Goal: Transaction & Acquisition: Purchase product/service

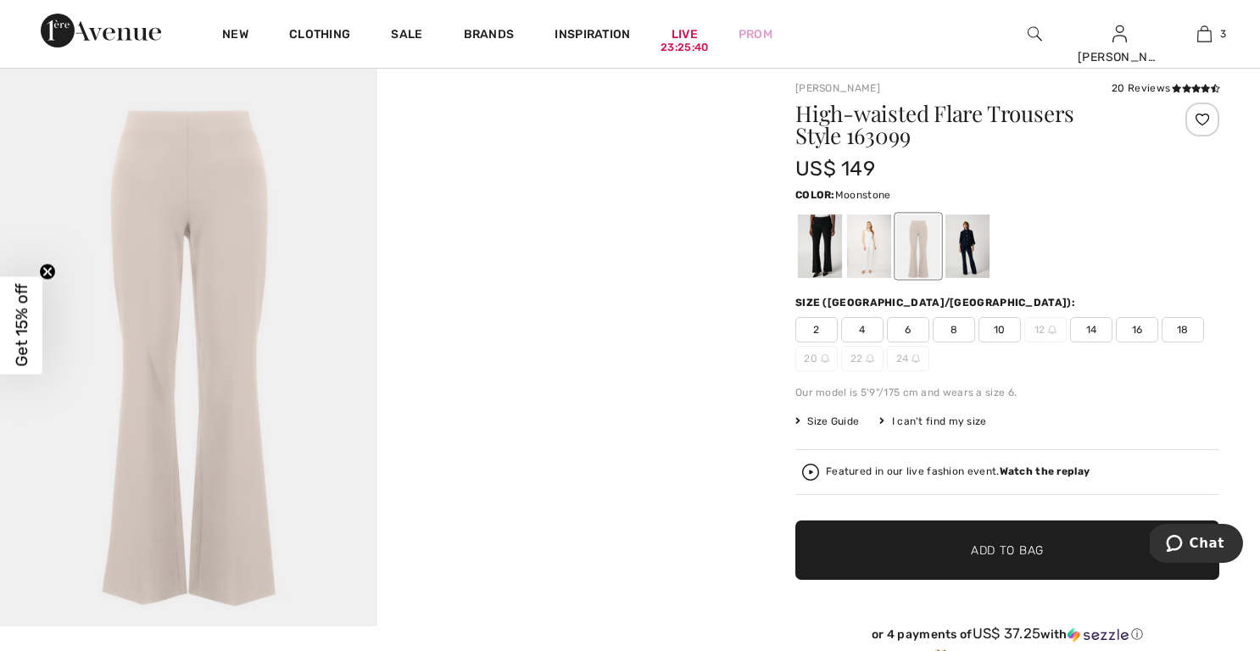
scroll to position [39, 0]
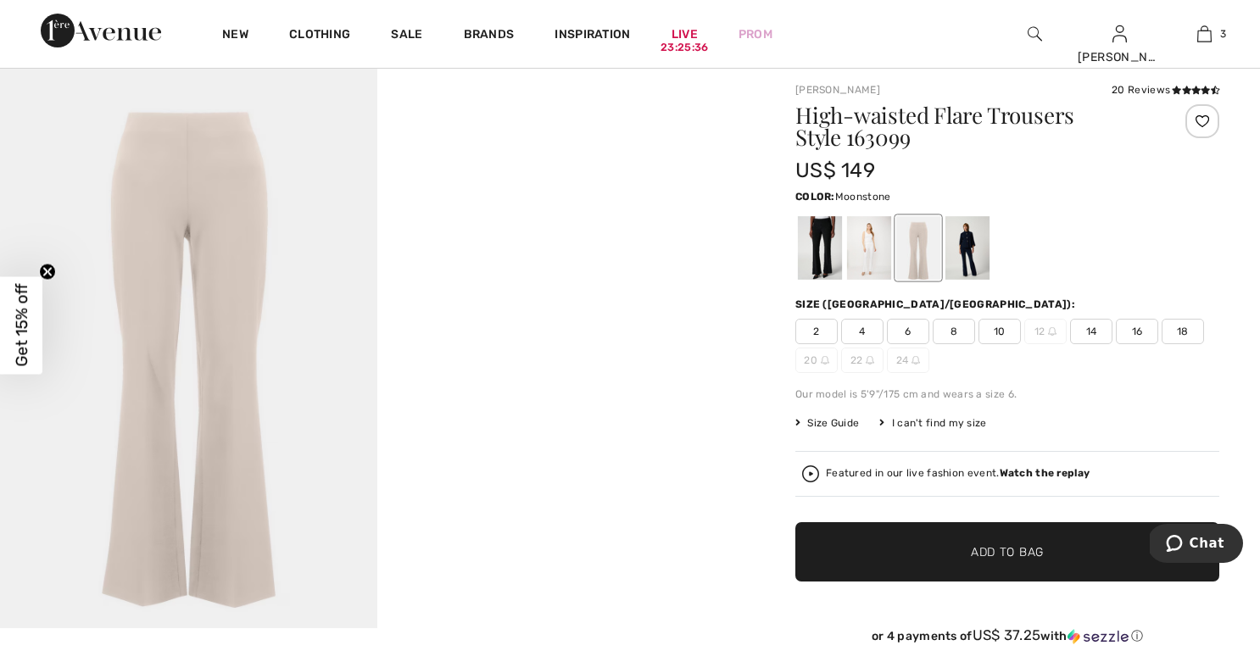
click at [1097, 327] on span "14" at bounding box center [1091, 331] width 42 height 25
click at [1008, 548] on span "Add to Bag" at bounding box center [1007, 553] width 73 height 18
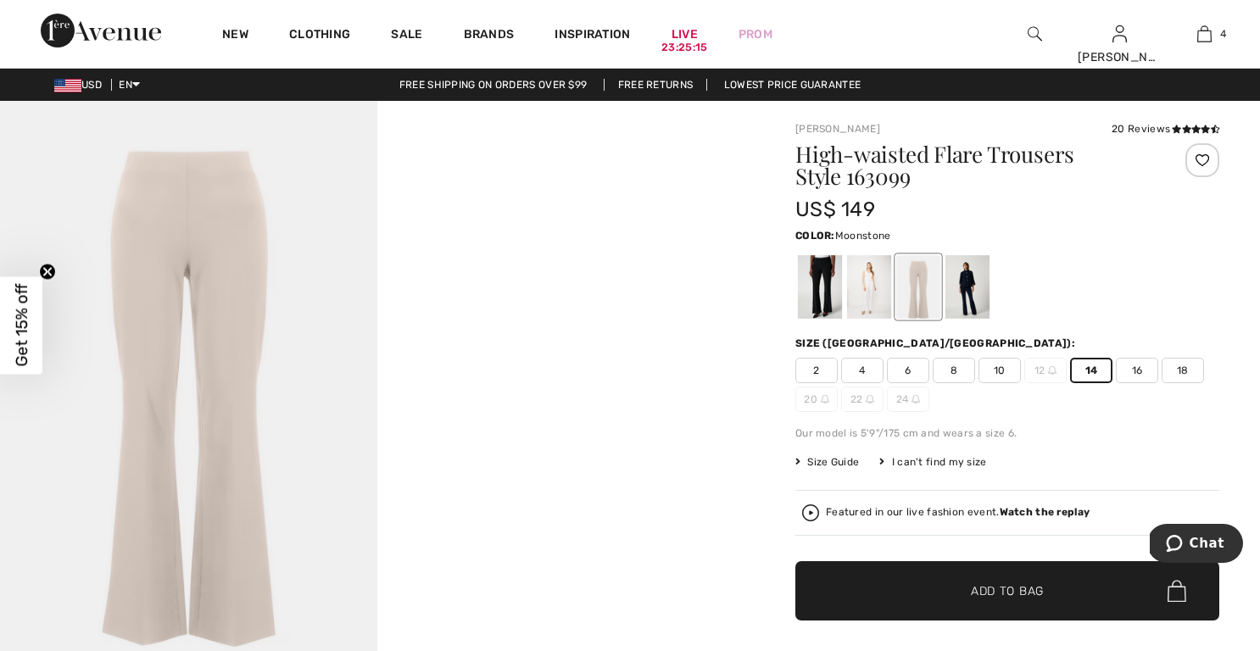
scroll to position [0, 0]
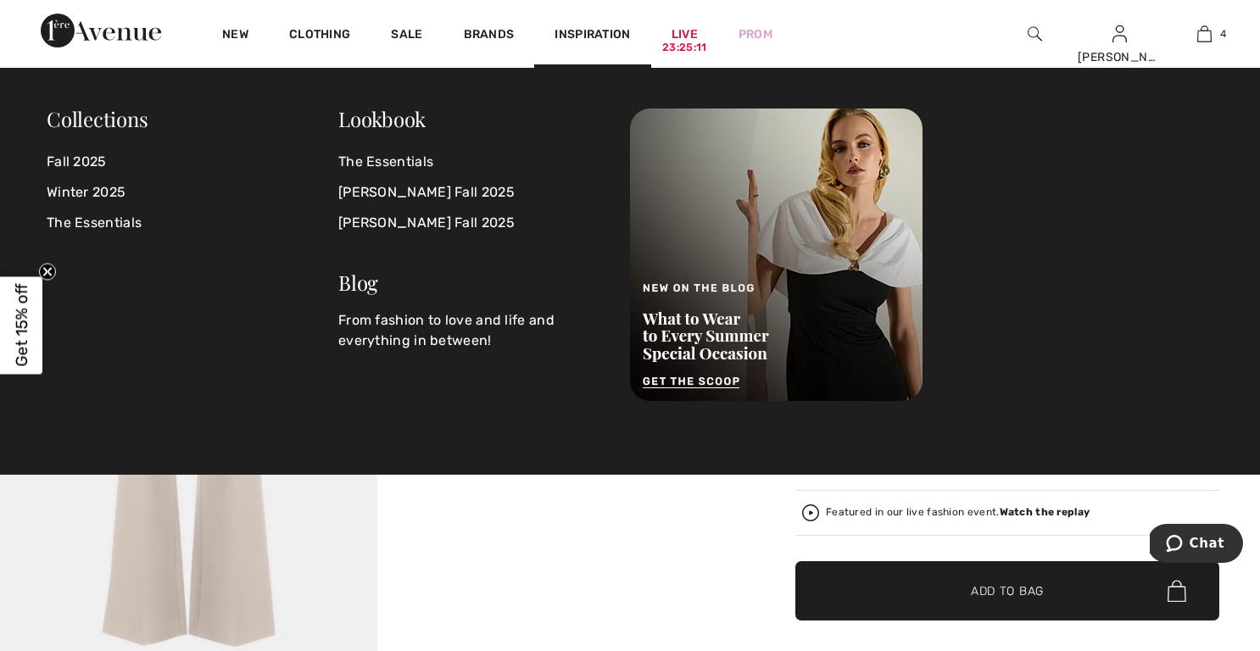
click at [1031, 31] on img at bounding box center [1035, 34] width 14 height 20
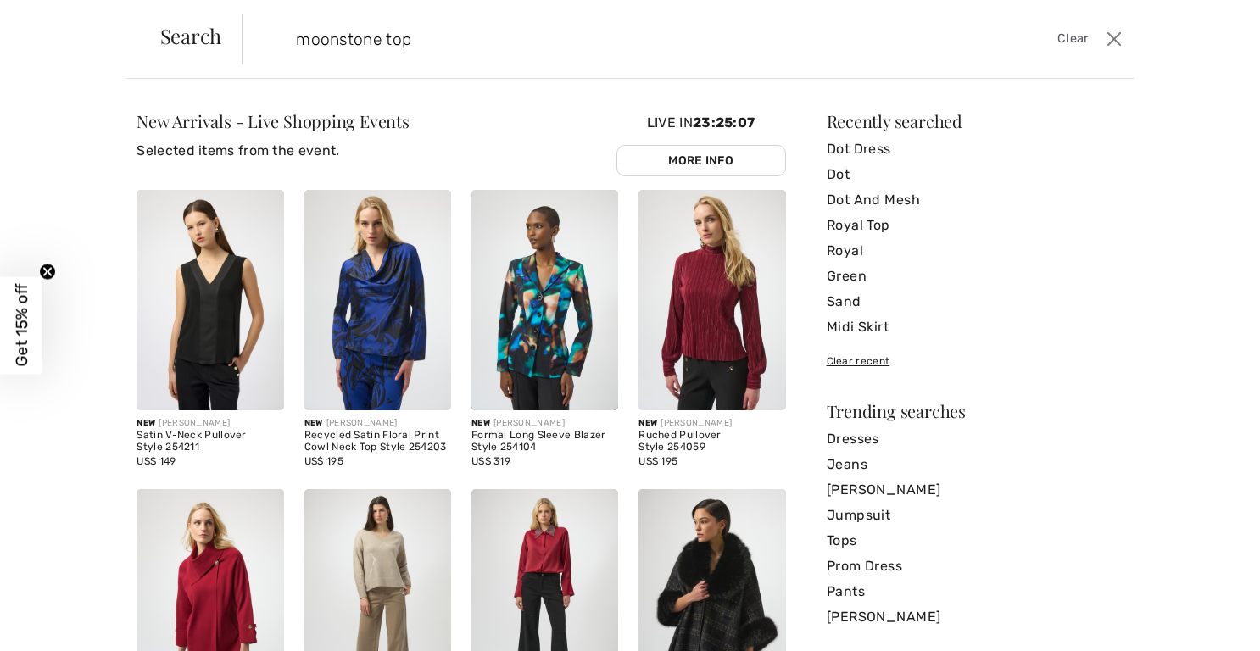
type input "moonstone top"
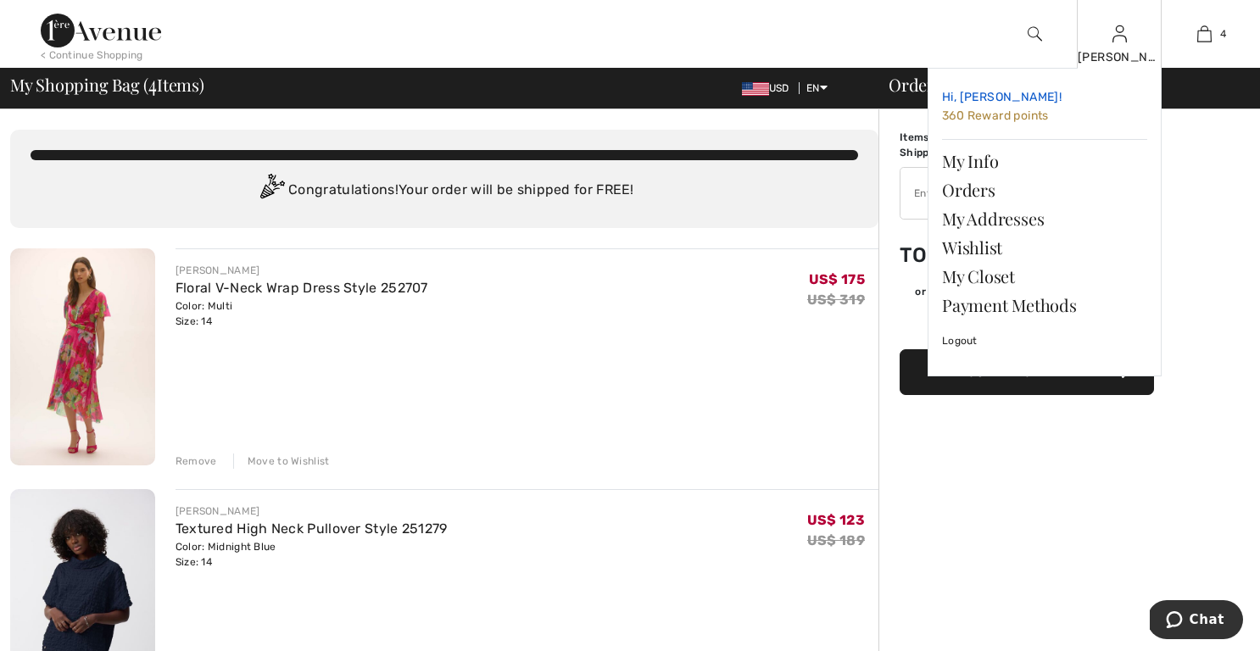
click at [986, 116] on span "360 Reward points" at bounding box center [995, 116] width 107 height 14
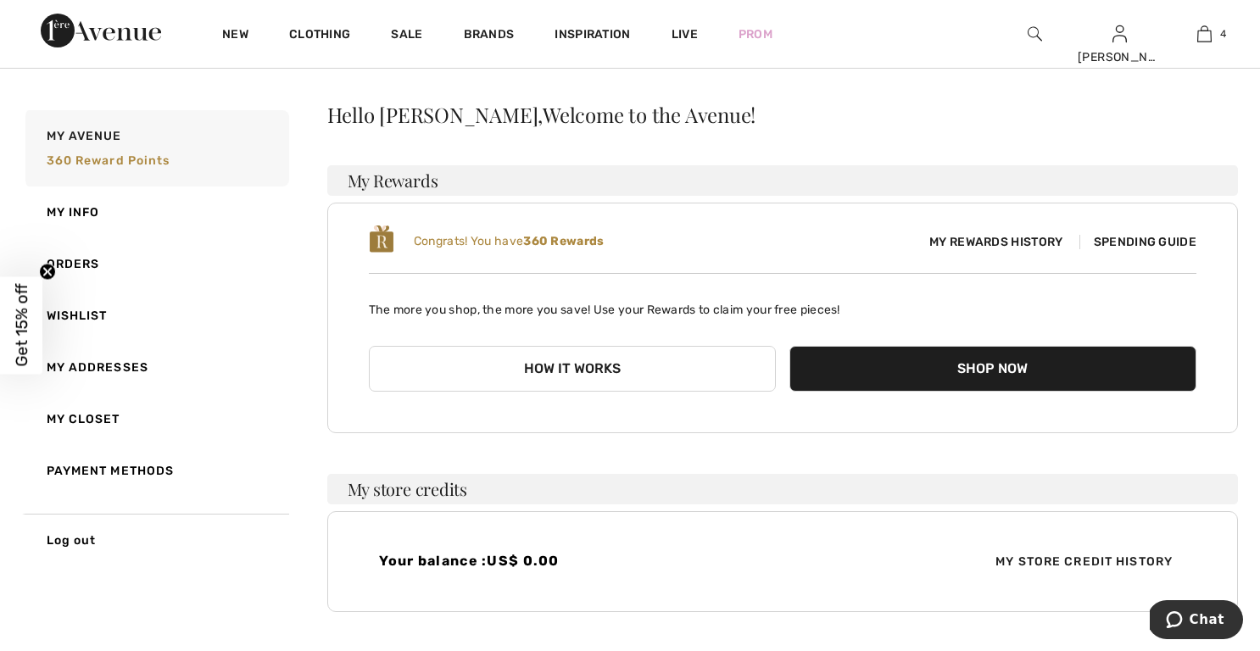
scroll to position [37, 0]
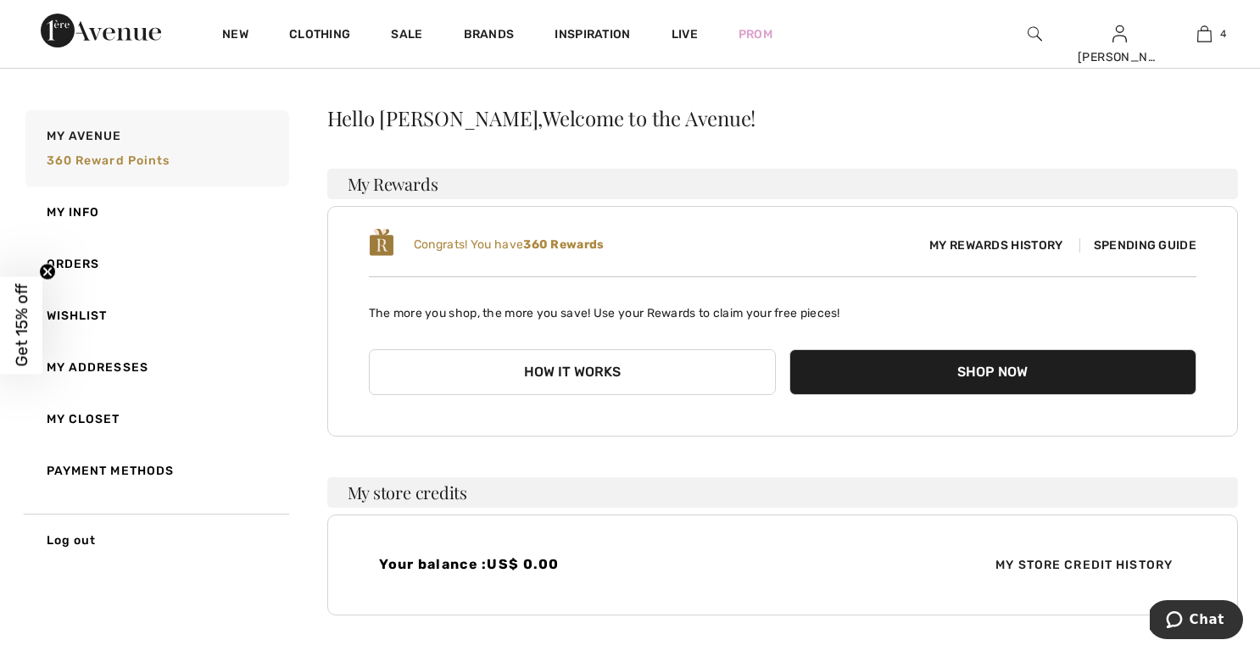
click at [989, 377] on button "Shop Now" at bounding box center [993, 372] width 407 height 46
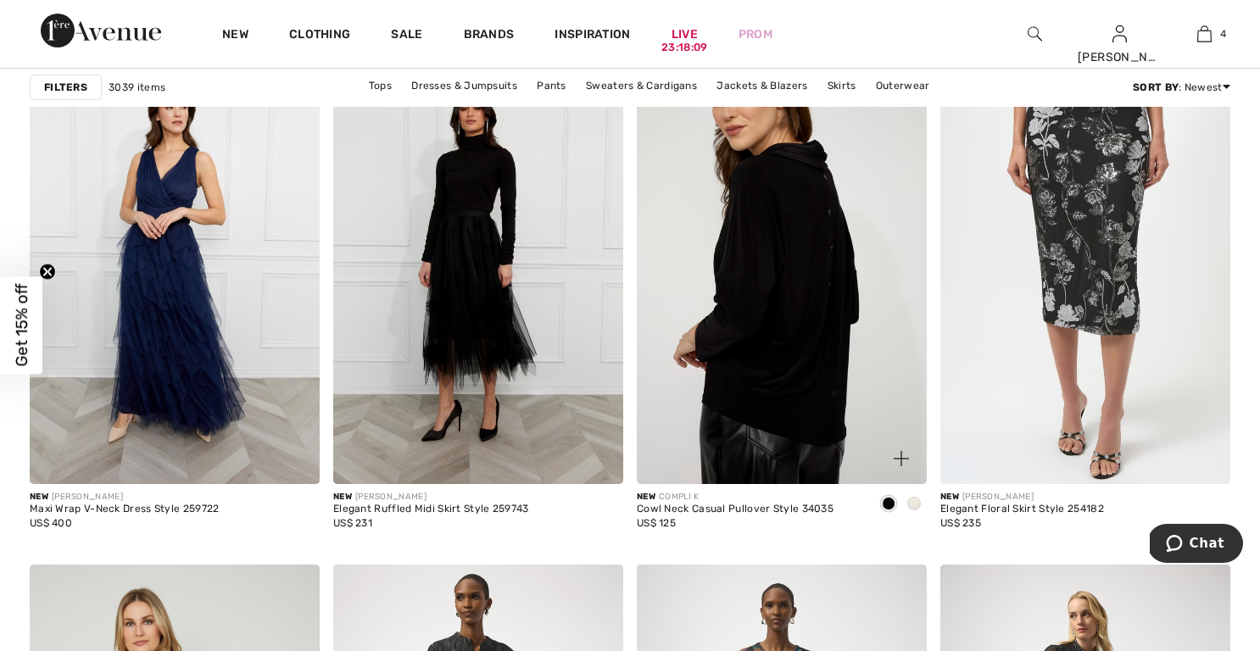
scroll to position [2962, 0]
click at [791, 298] on img at bounding box center [782, 265] width 290 height 435
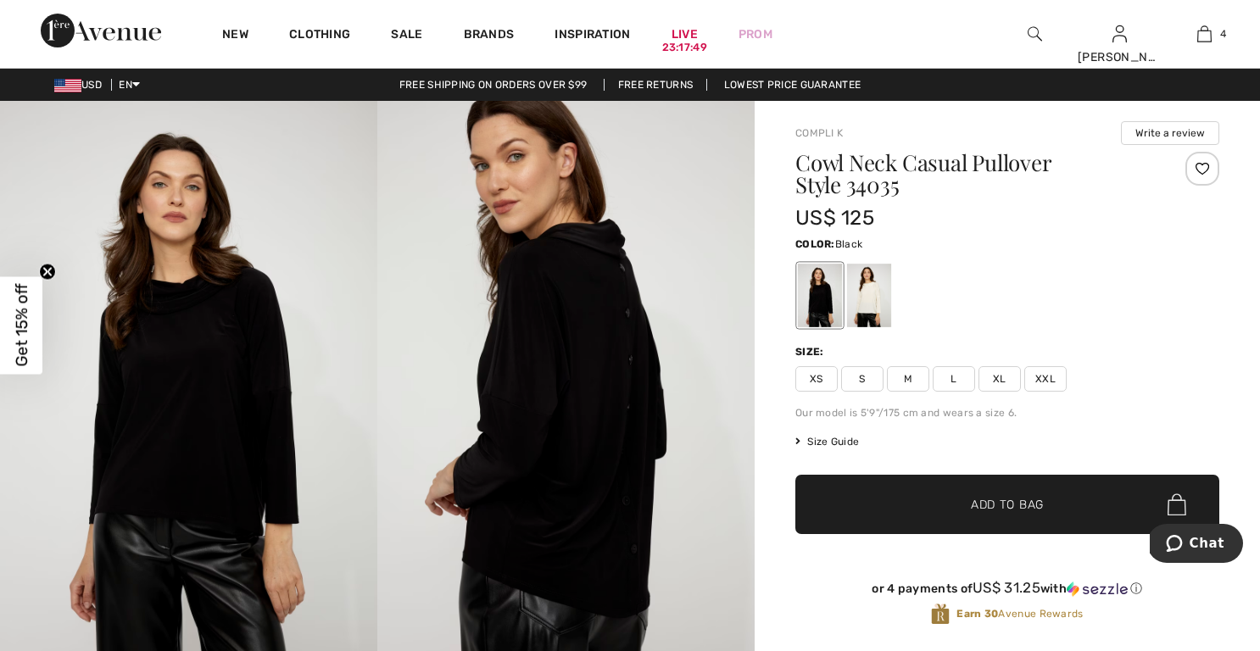
click at [614, 291] on img at bounding box center [565, 384] width 377 height 567
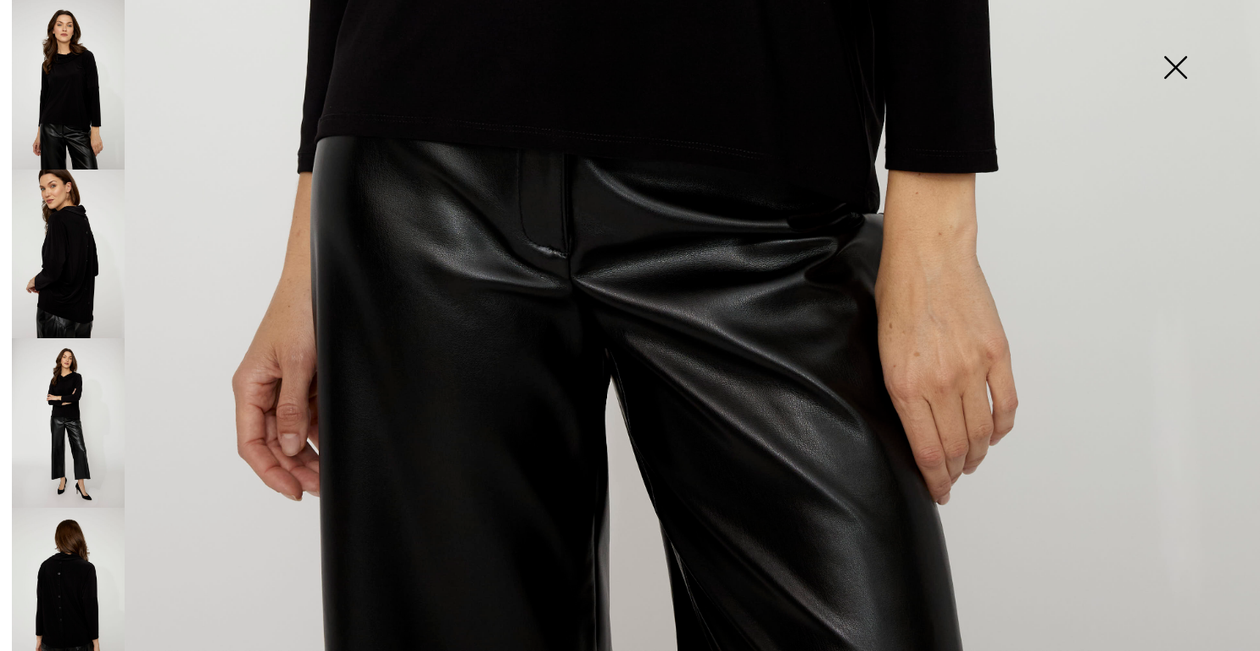
scroll to position [1237, 0]
click at [64, 274] on img at bounding box center [68, 255] width 113 height 170
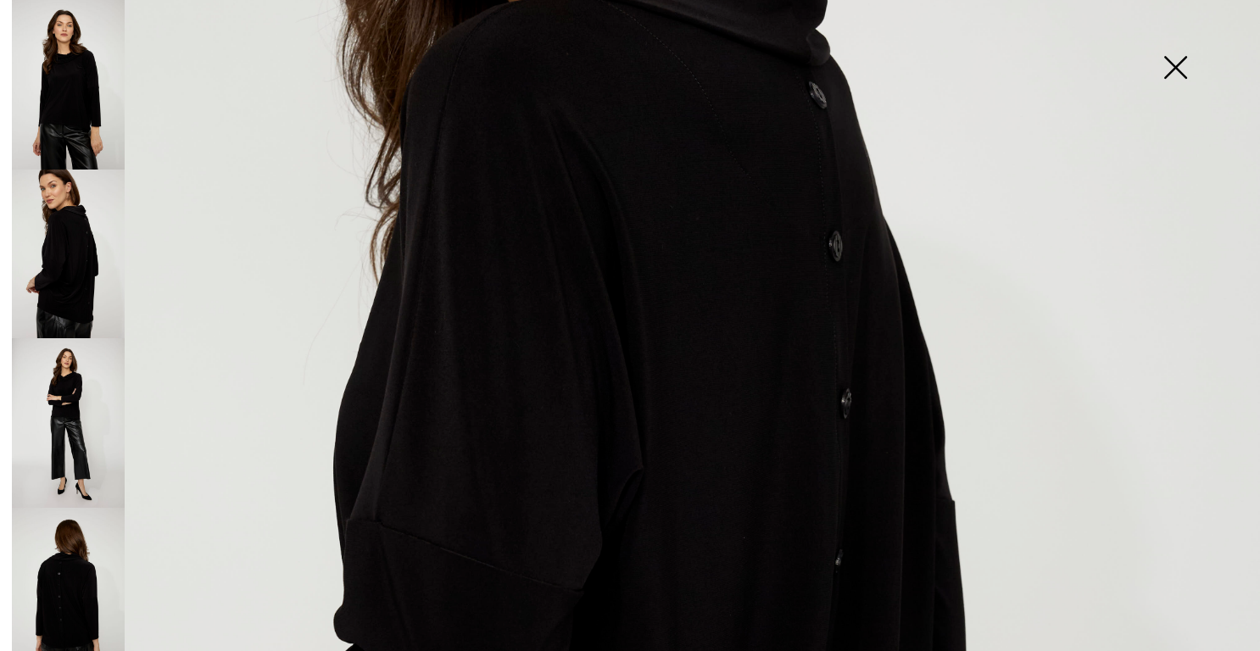
scroll to position [464, 0]
drag, startPoint x: 50, startPoint y: 584, endPoint x: 93, endPoint y: 562, distance: 48.6
click at [50, 584] on img at bounding box center [68, 593] width 113 height 170
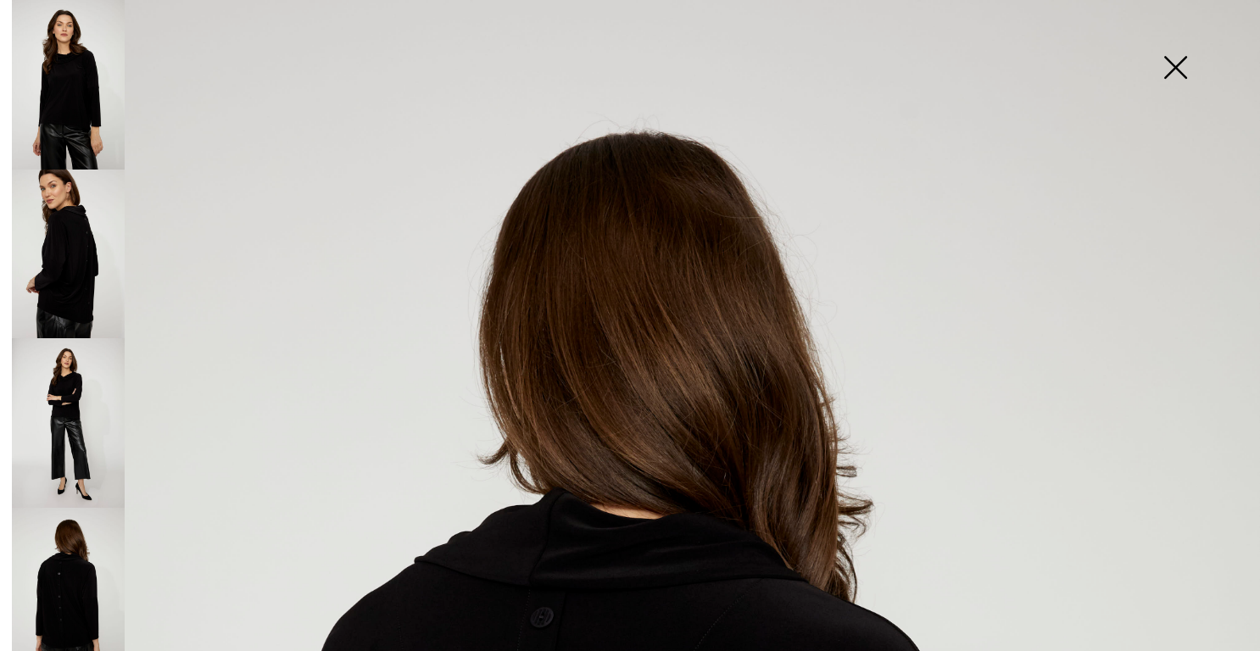
scroll to position [0, 0]
click at [67, 109] on img at bounding box center [68, 85] width 113 height 170
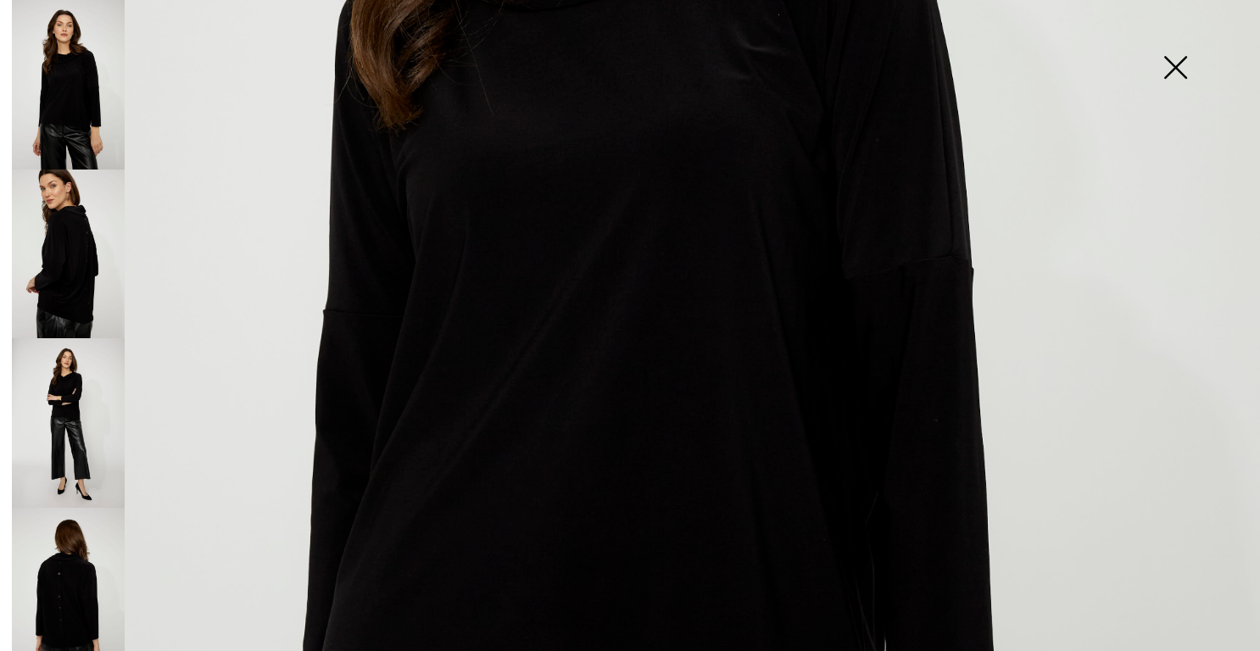
scroll to position [703, 0]
click at [1171, 64] on img at bounding box center [1175, 68] width 85 height 87
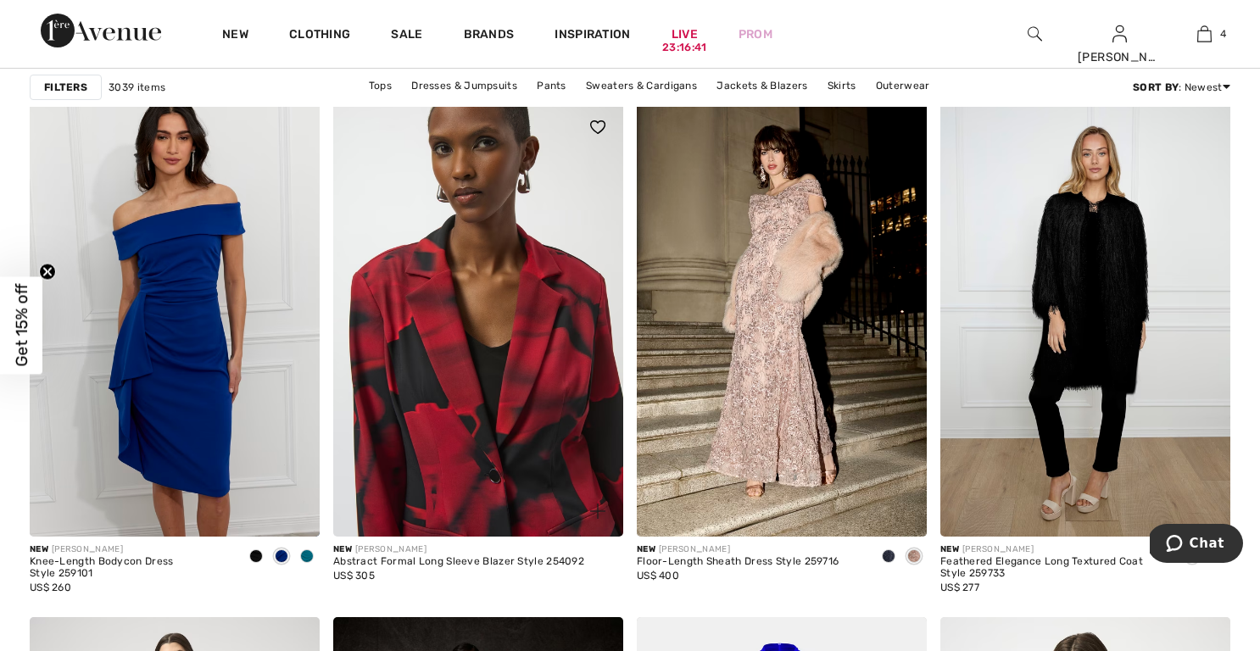
scroll to position [6917, 0]
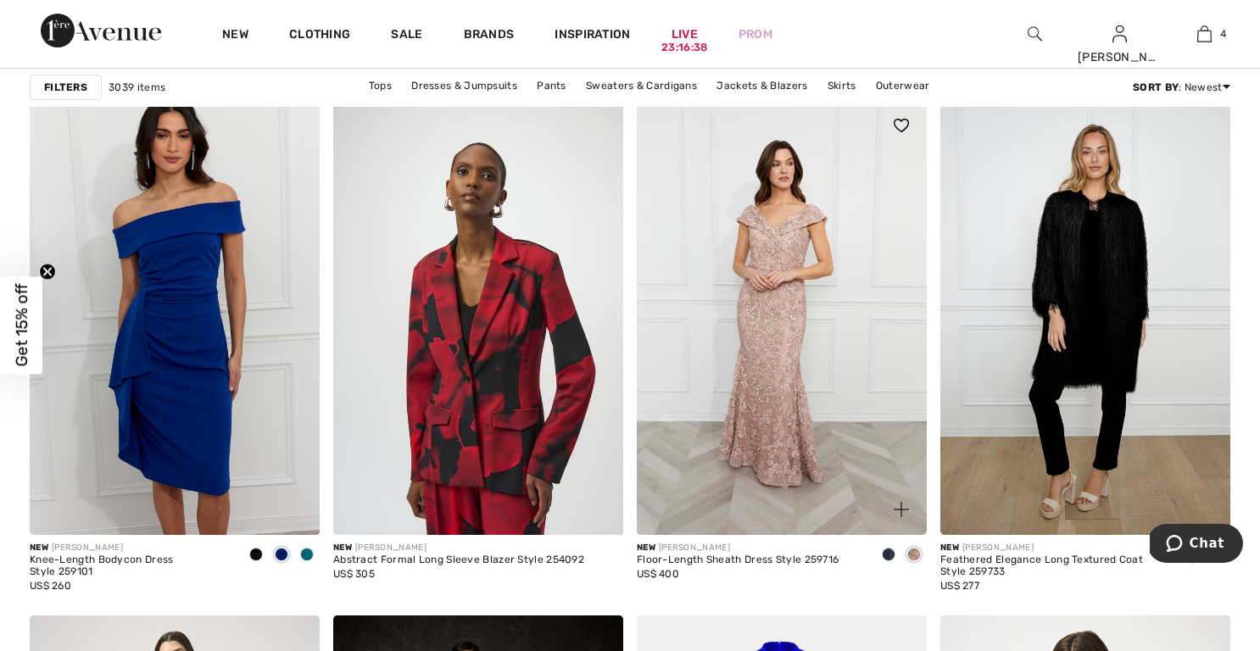
click at [774, 287] on img at bounding box center [782, 317] width 290 height 435
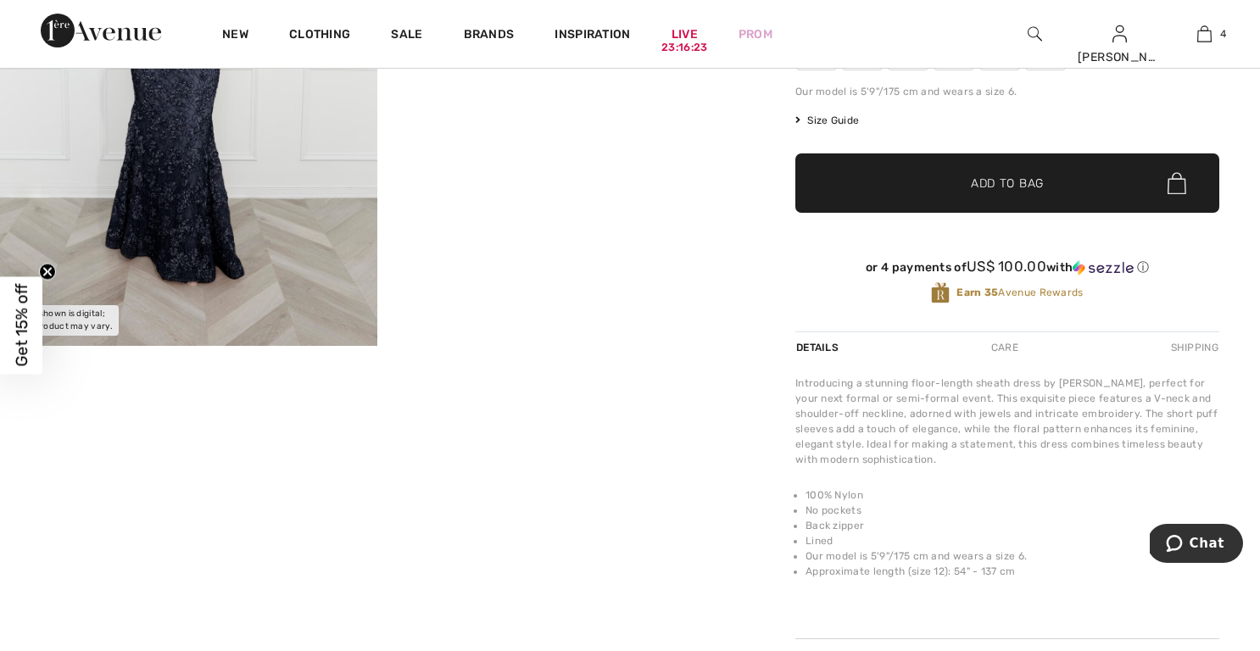
scroll to position [323, 0]
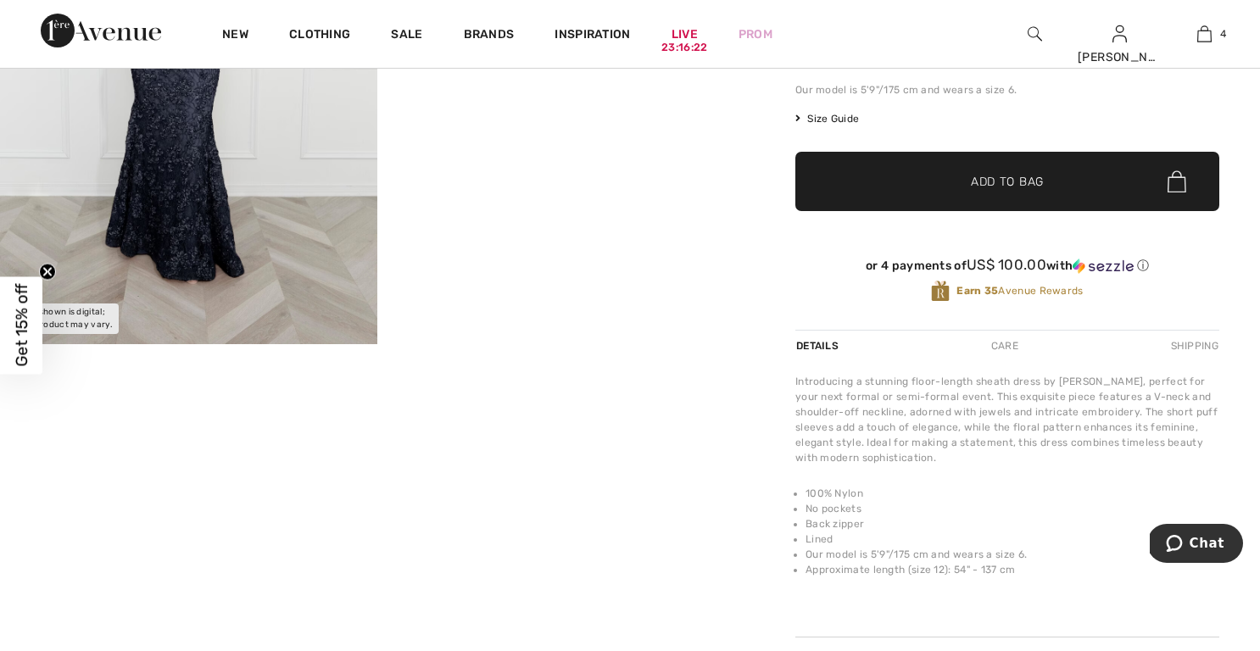
click at [187, 123] on img at bounding box center [188, 61] width 377 height 567
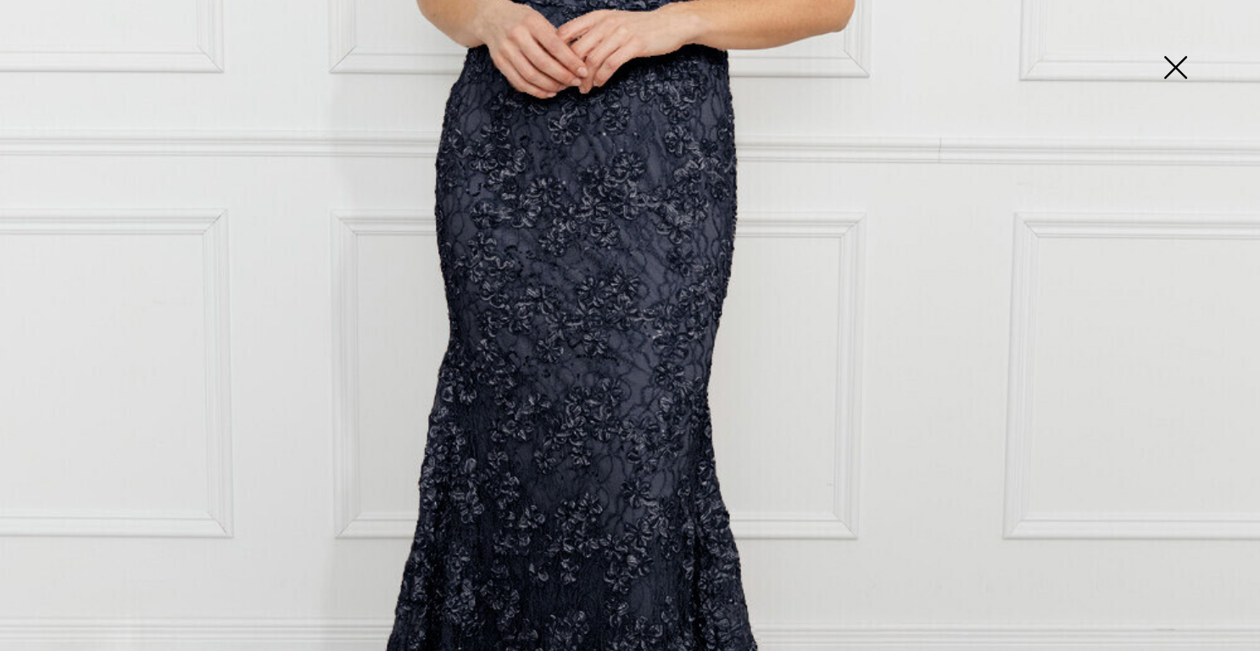
scroll to position [735, 0]
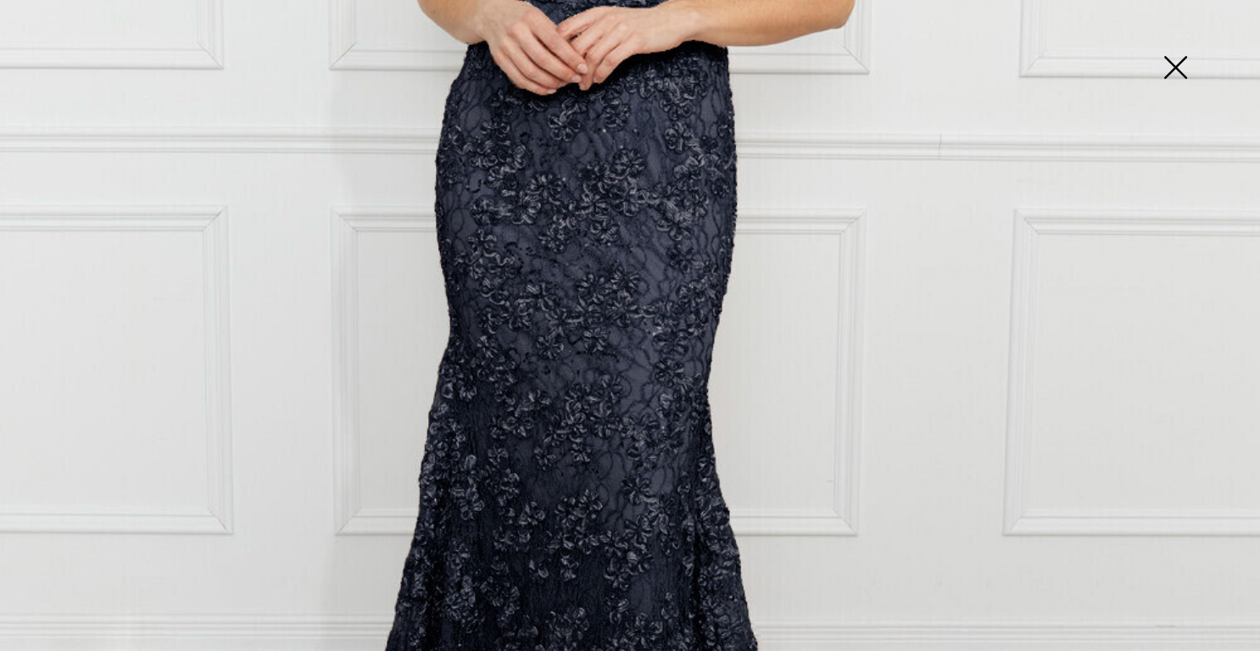
click at [1175, 61] on img at bounding box center [1175, 68] width 85 height 87
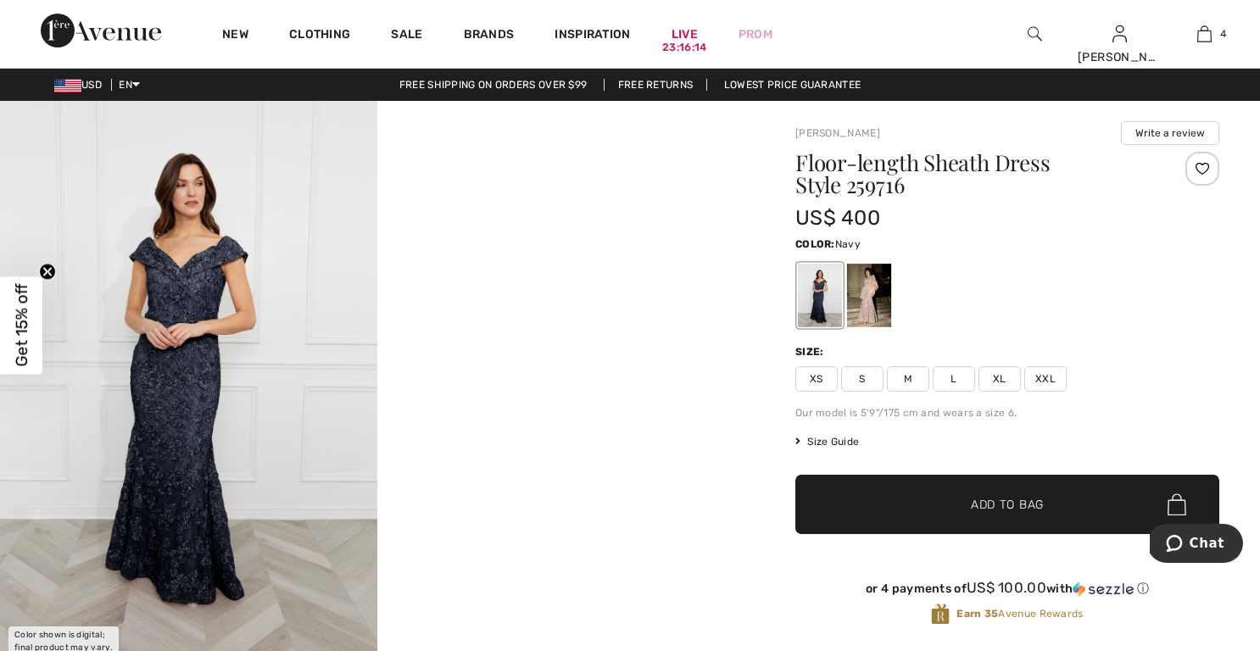
scroll to position [0, 0]
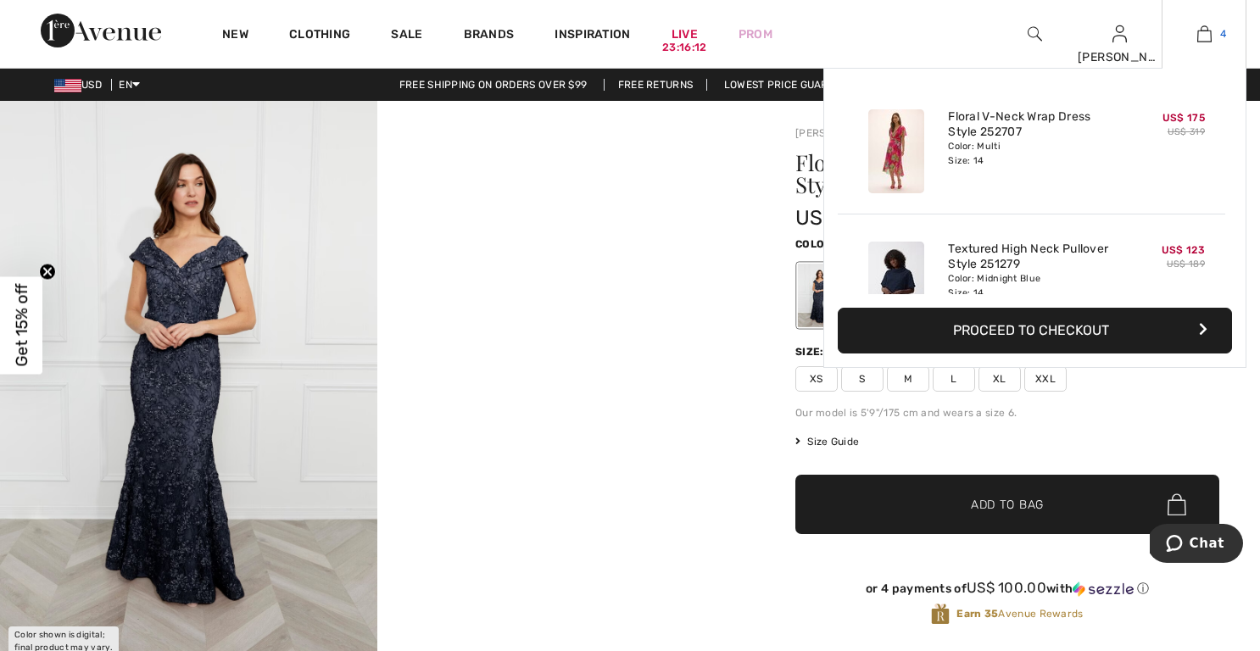
click at [1204, 35] on img at bounding box center [1205, 34] width 14 height 20
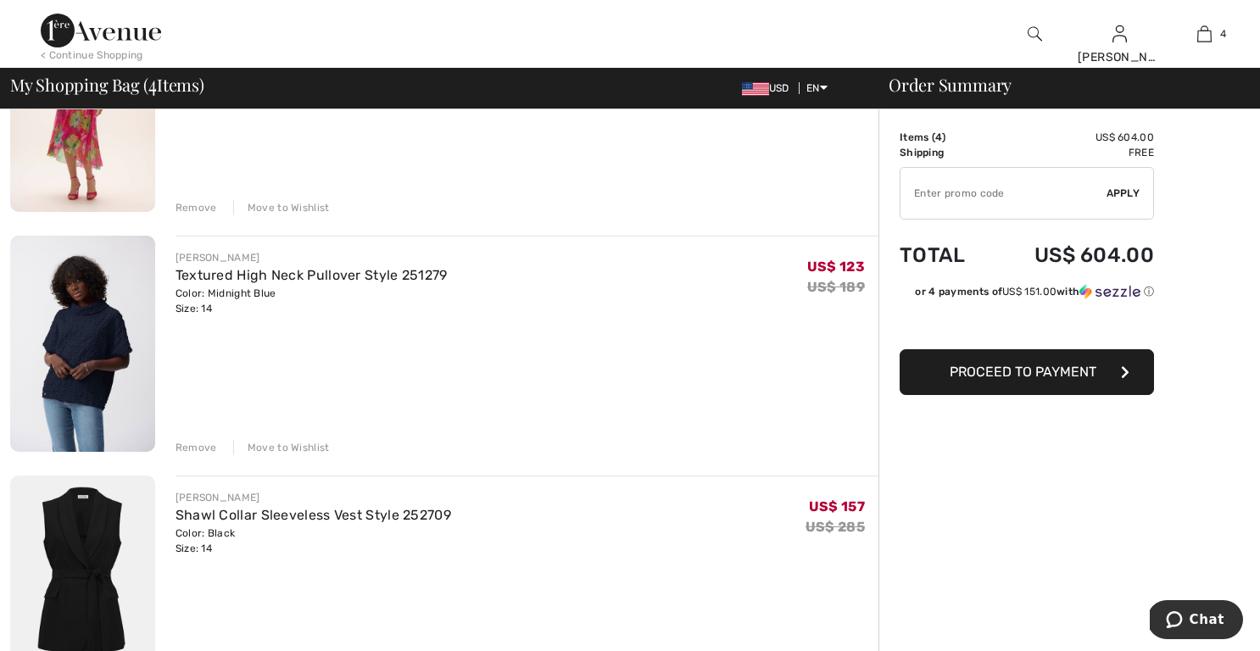
scroll to position [249, 0]
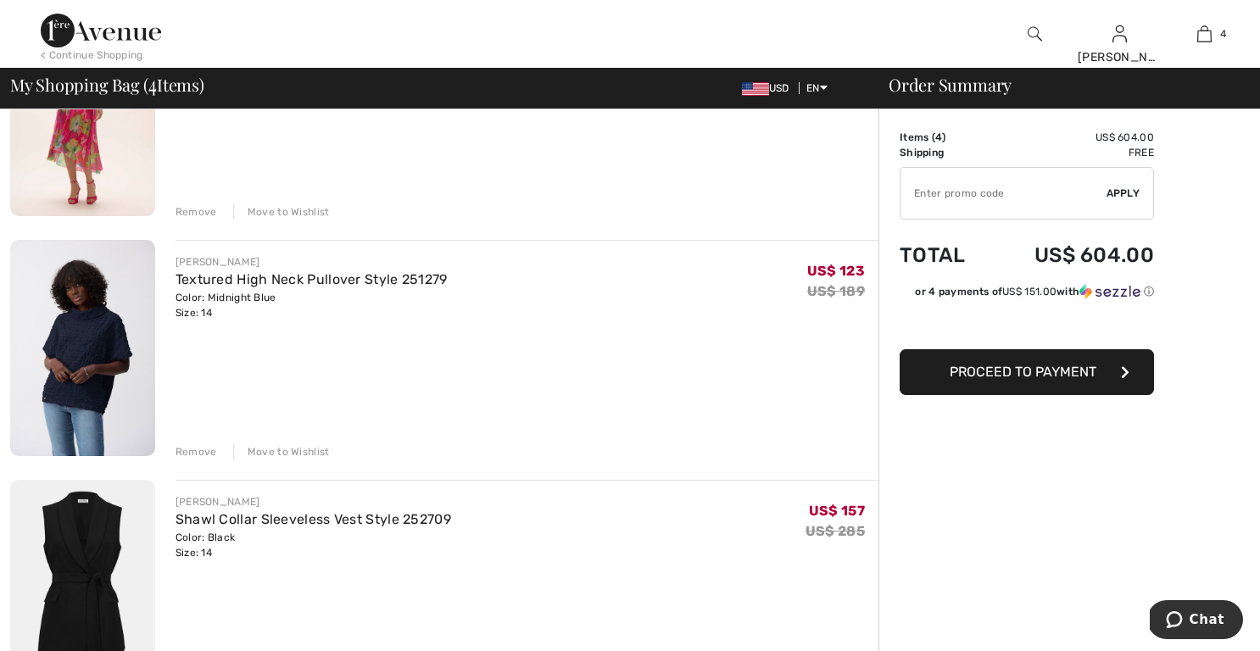
click at [1008, 372] on span "Proceed to Payment" at bounding box center [1023, 372] width 147 height 16
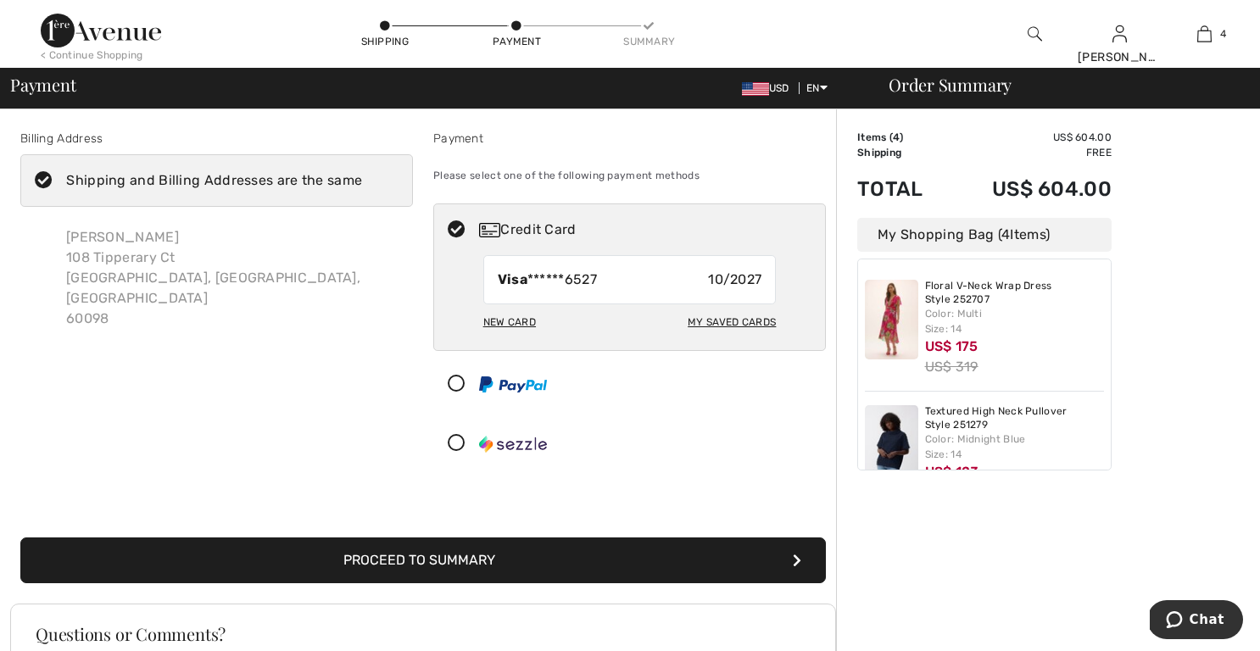
click at [1031, 31] on img at bounding box center [1035, 34] width 14 height 20
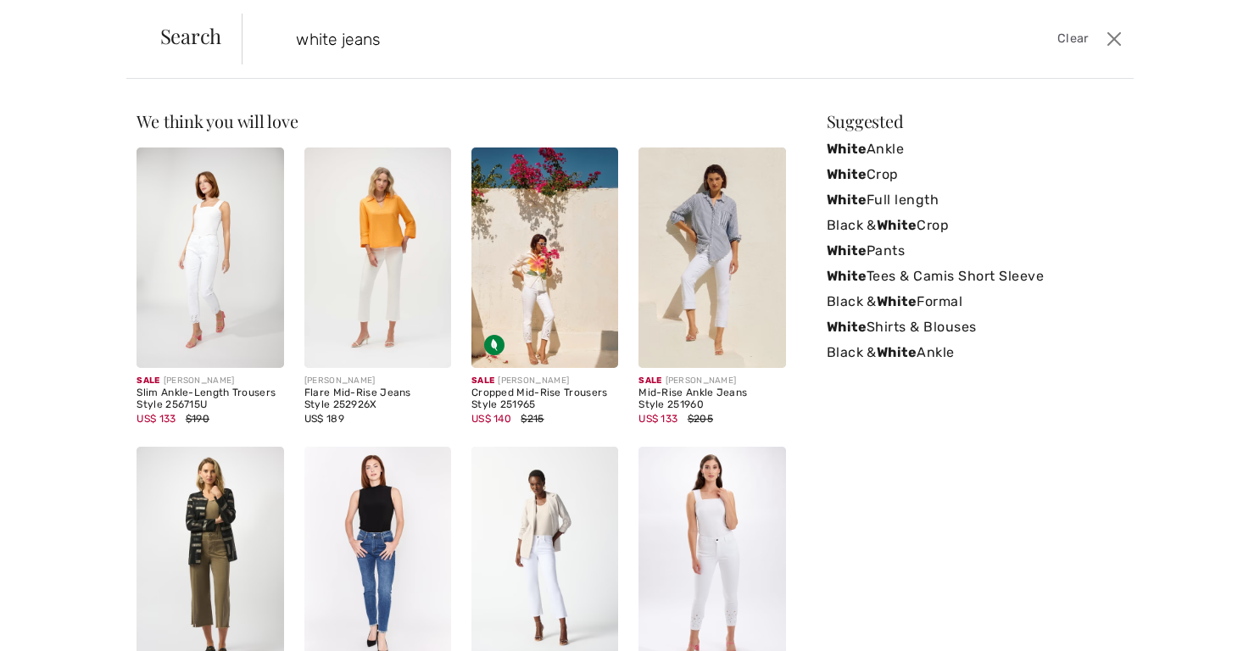
type input "white jeans"
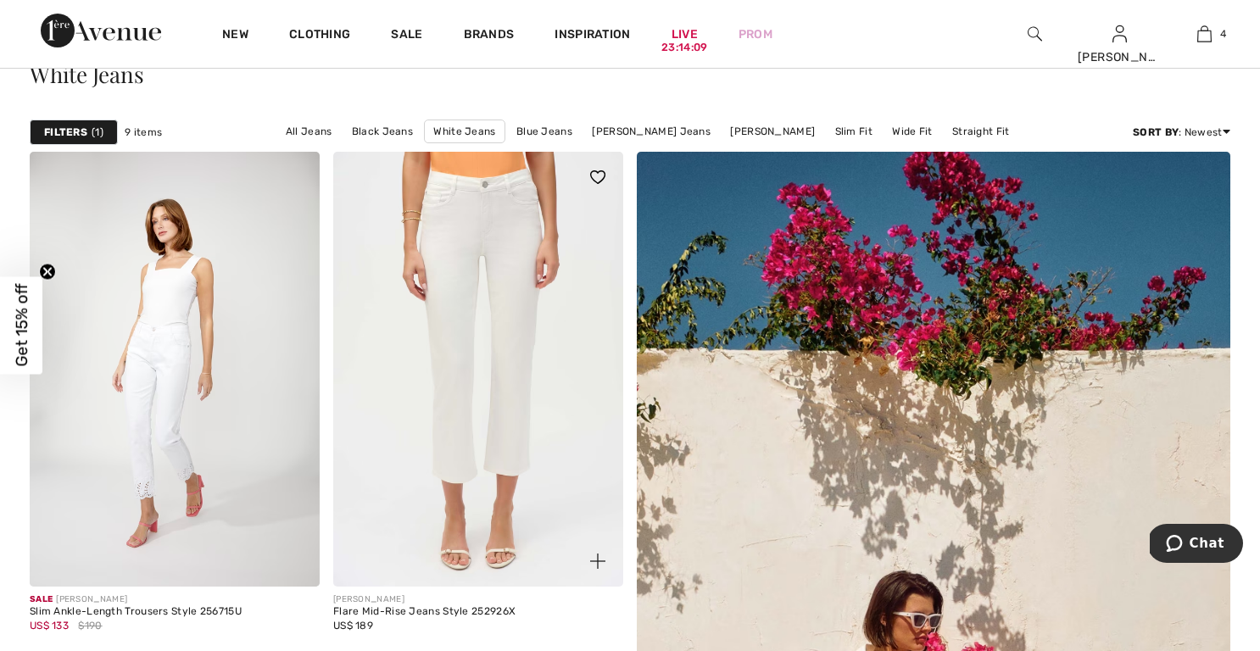
scroll to position [101, 0]
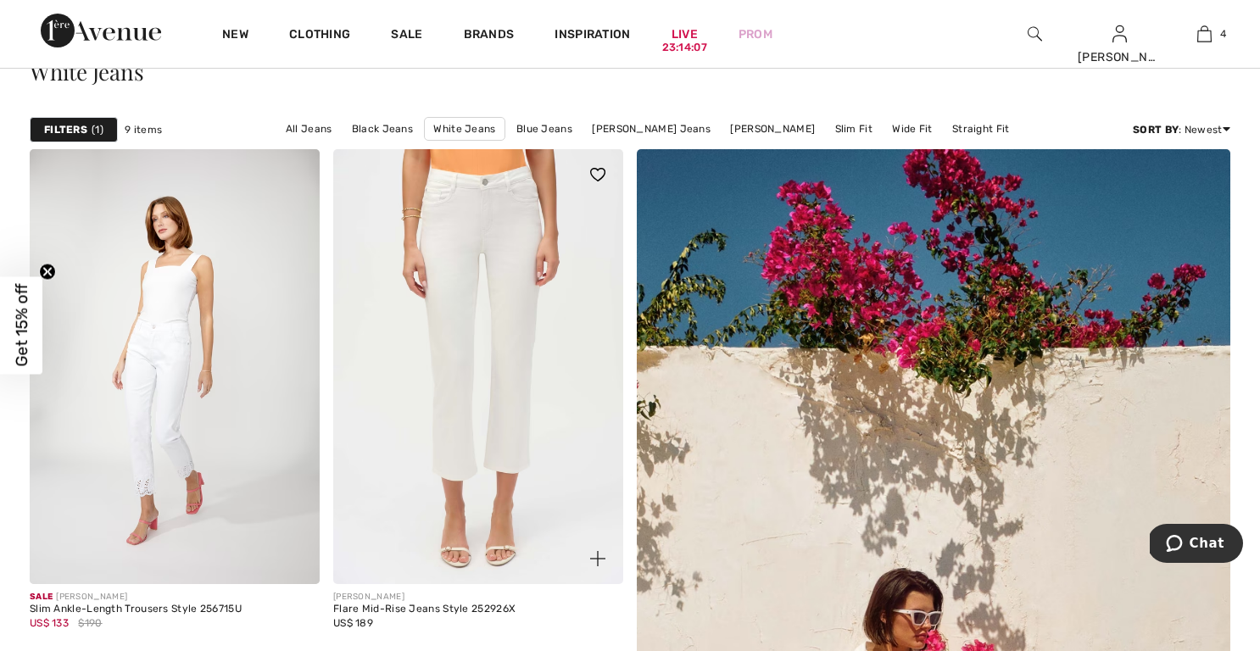
click at [507, 394] on img at bounding box center [478, 366] width 290 height 435
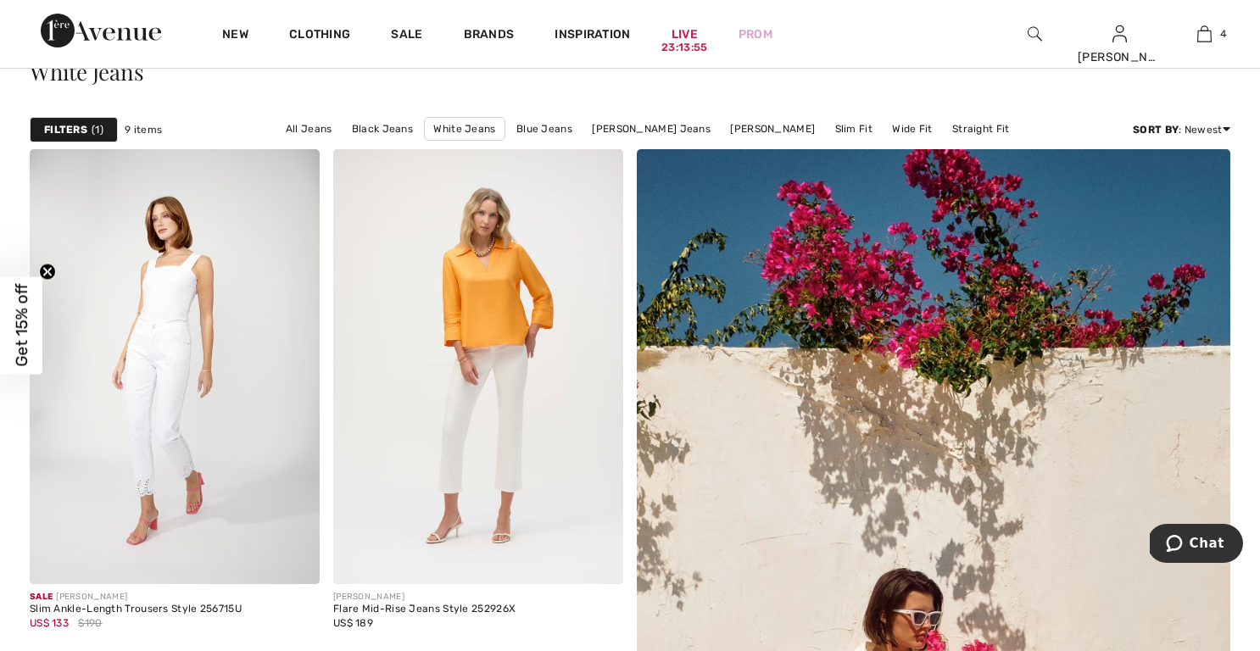
click at [82, 127] on strong "Filters" at bounding box center [65, 129] width 43 height 15
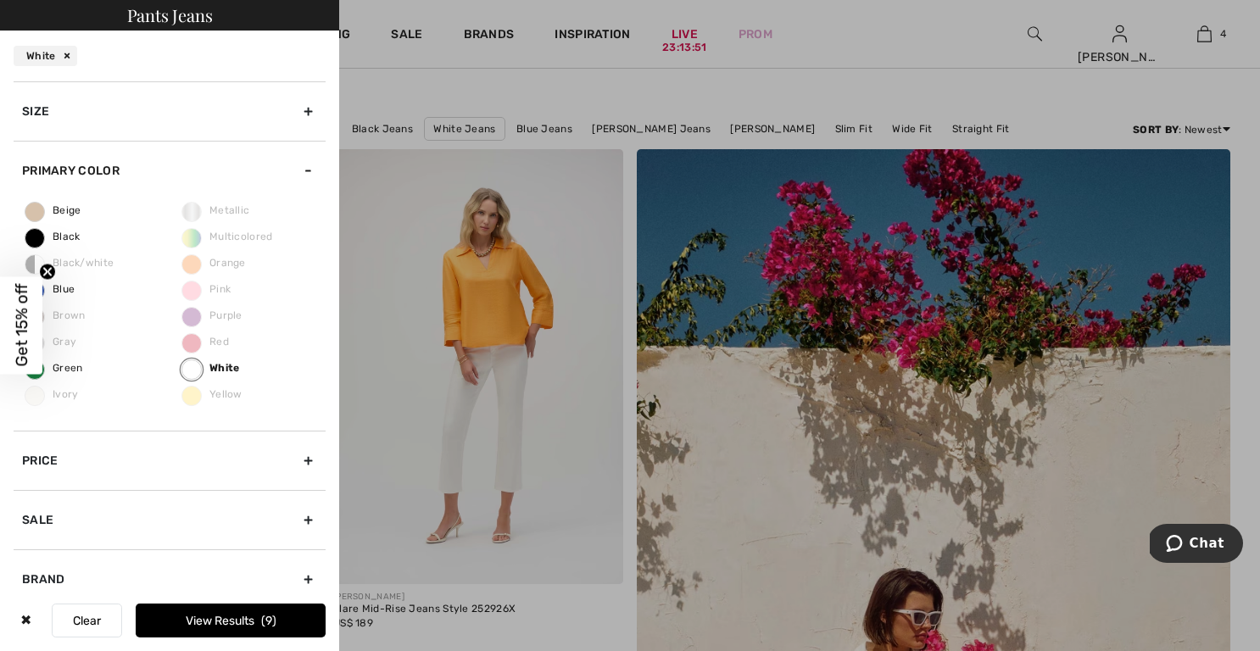
click at [277, 109] on div "Size" at bounding box center [170, 110] width 312 height 59
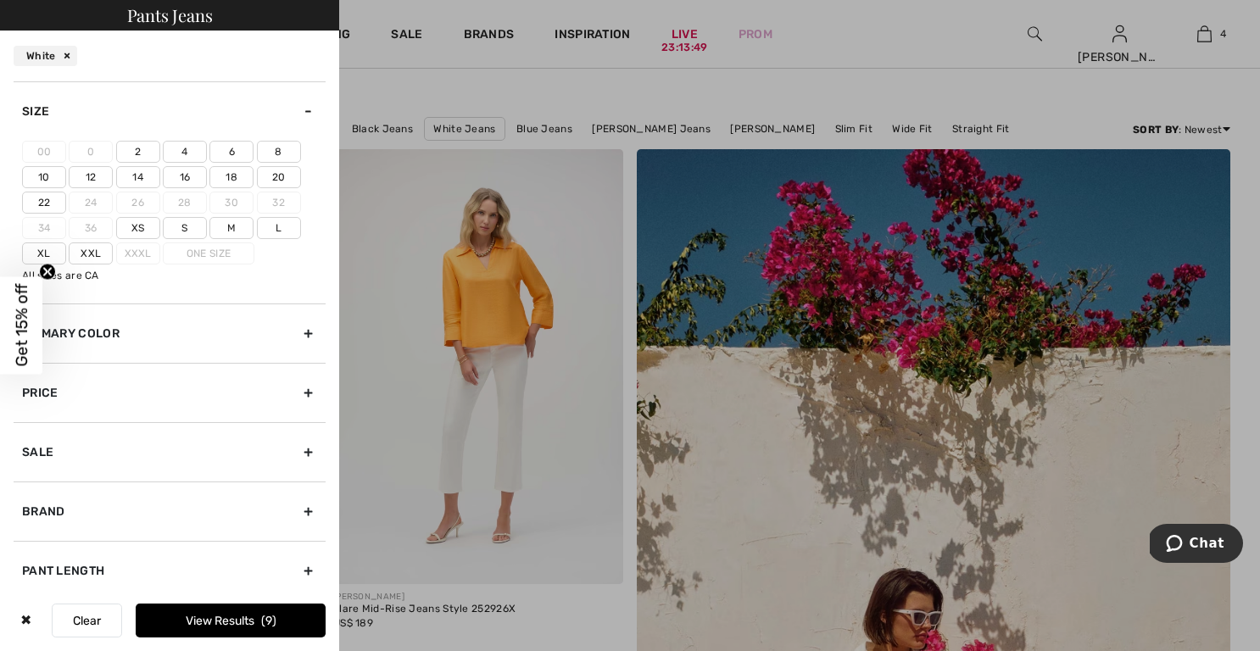
click at [139, 176] on label "14" at bounding box center [138, 177] width 44 height 22
click at [0, 0] on input"] "14" at bounding box center [0, 0] width 0 height 0
click at [242, 616] on button "View Results 3" at bounding box center [231, 621] width 190 height 34
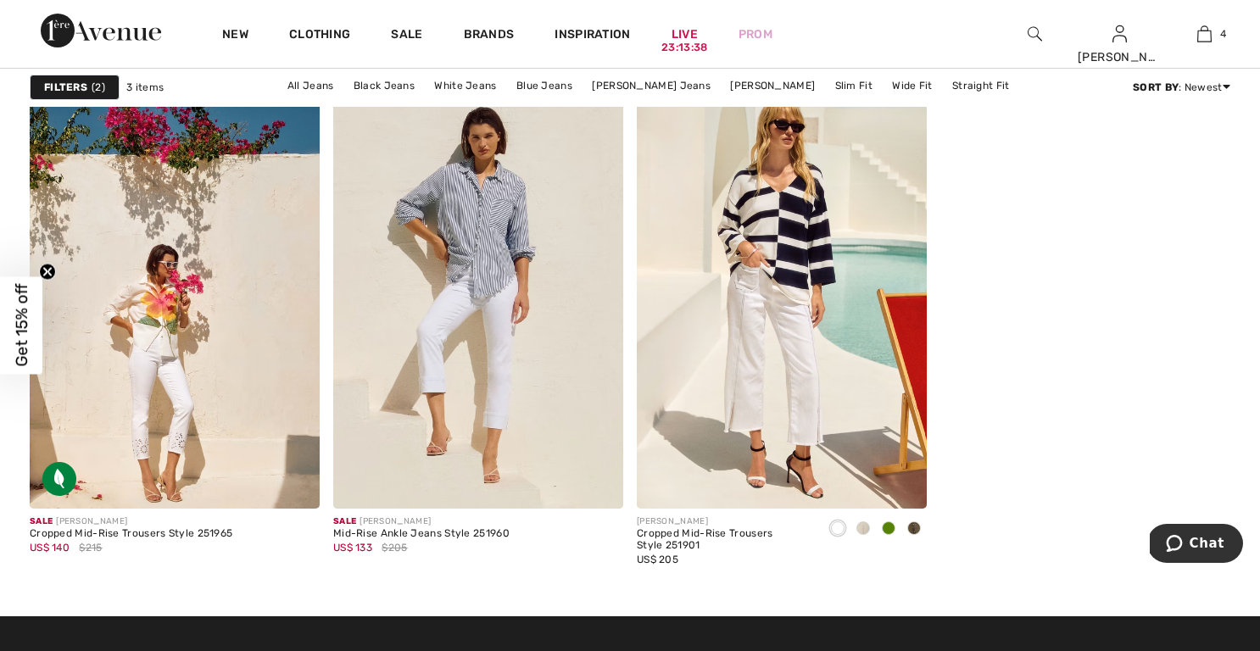
scroll to position [172, 0]
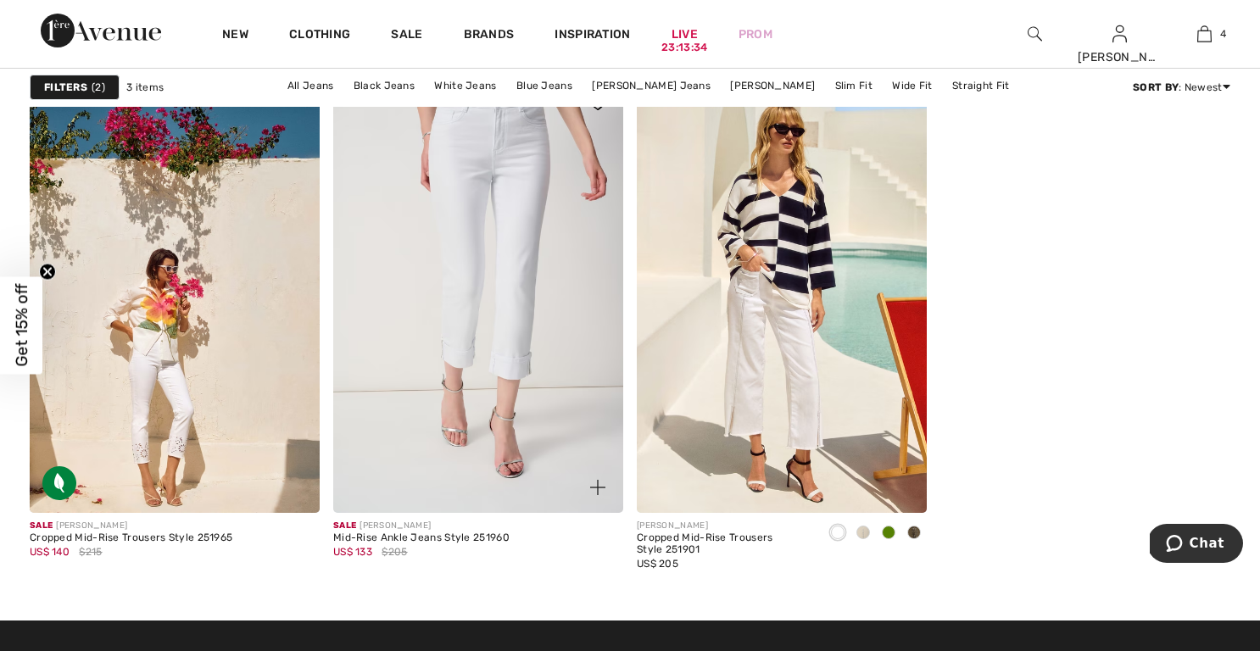
click at [500, 322] on img at bounding box center [478, 295] width 290 height 435
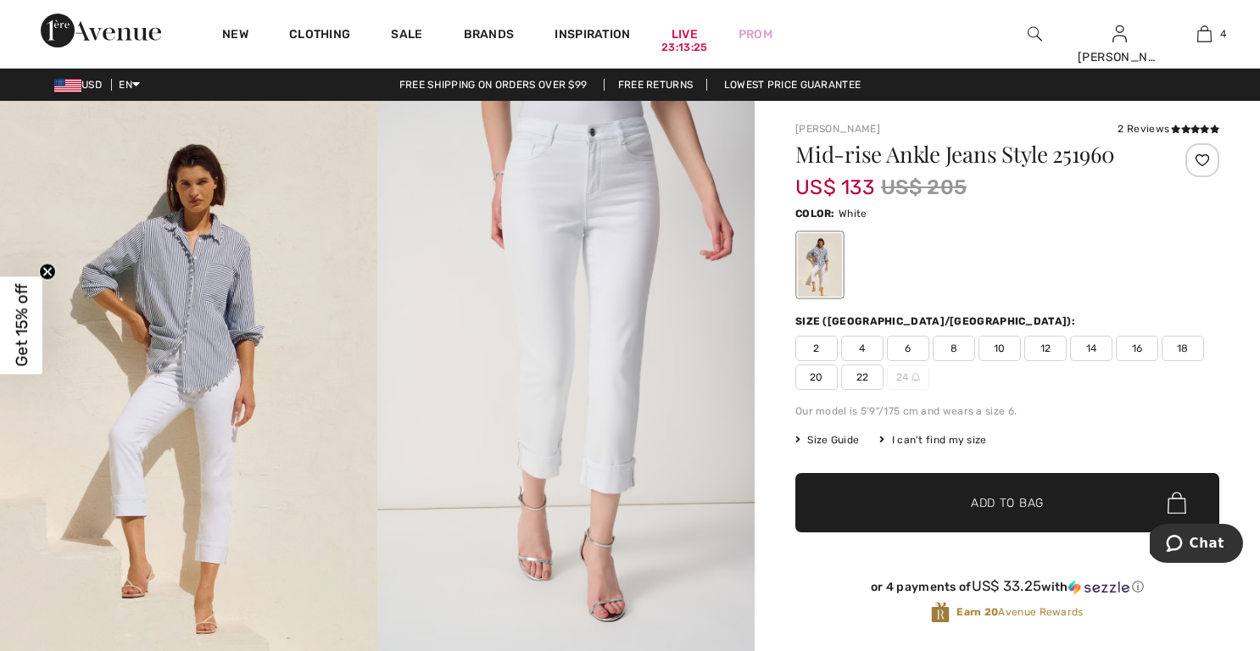
click at [1090, 344] on span "14" at bounding box center [1091, 348] width 42 height 25
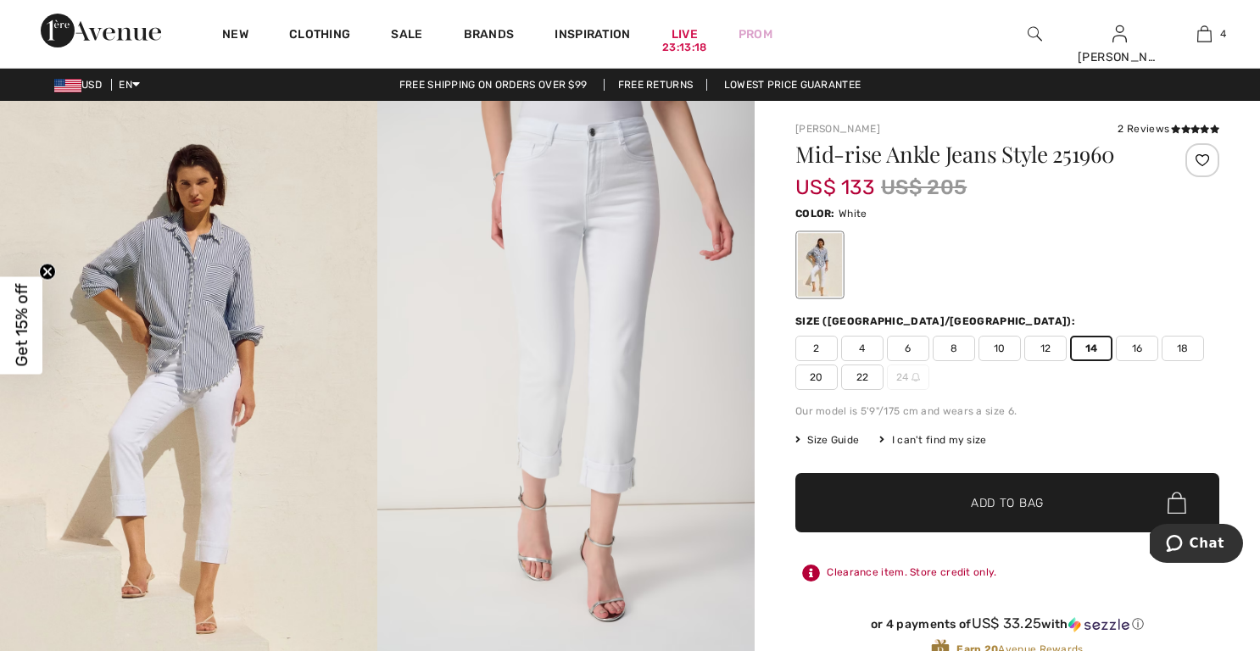
click at [1004, 502] on span "Add to Bag" at bounding box center [1007, 503] width 73 height 18
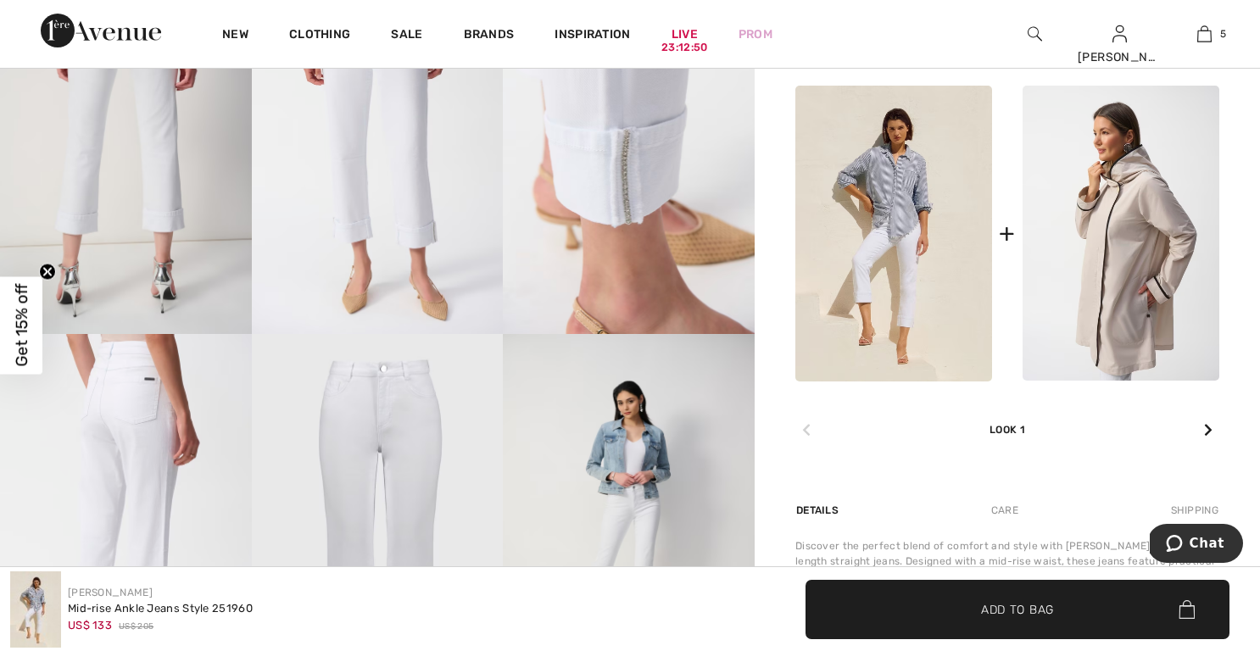
scroll to position [707, 0]
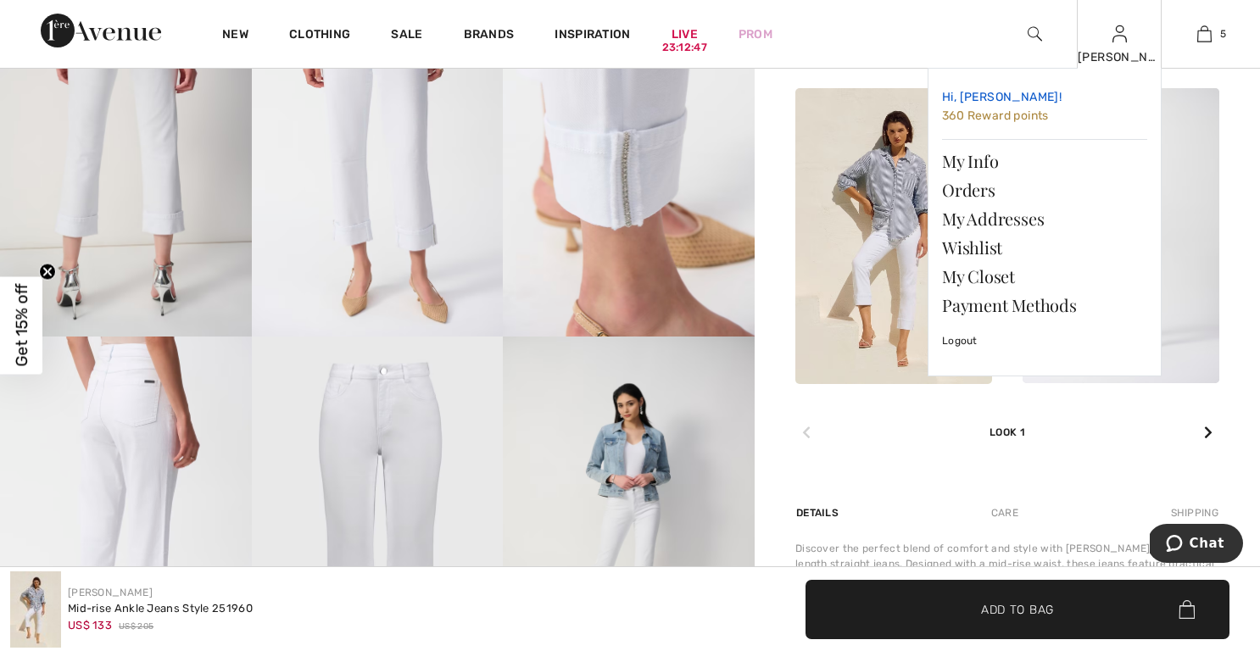
click at [1002, 108] on link "Hi, Lynn! 360 Reward points" at bounding box center [1044, 107] width 205 height 50
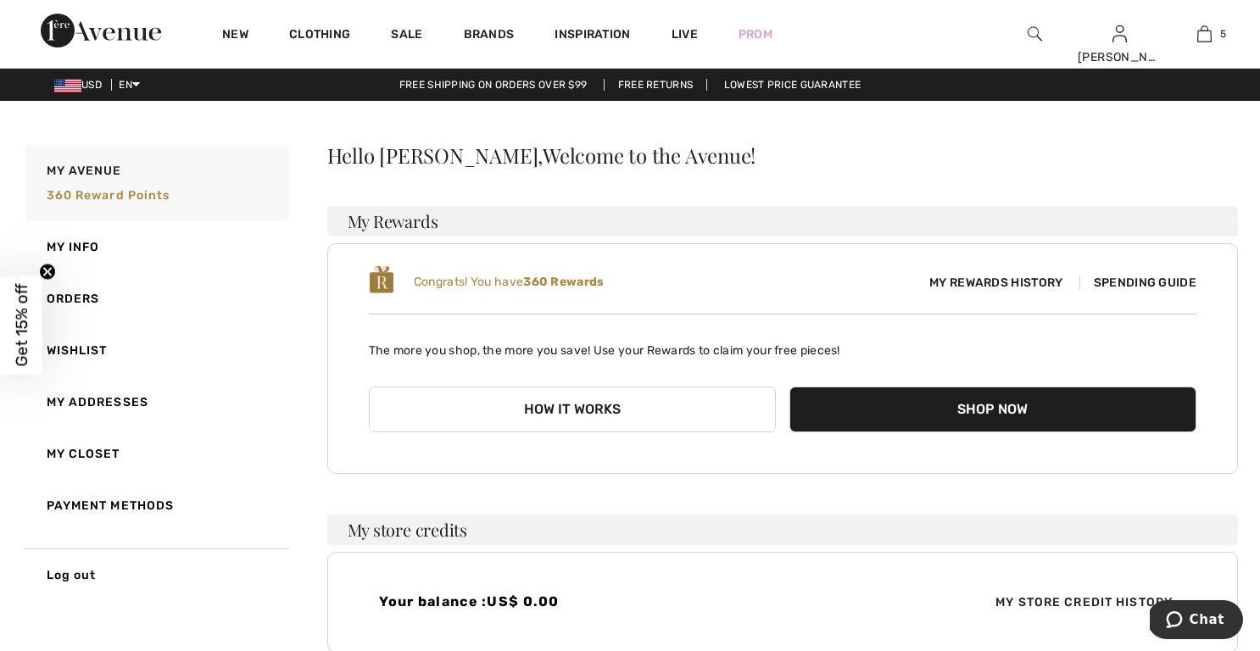
click at [986, 282] on span "My Rewards History" at bounding box center [996, 283] width 160 height 18
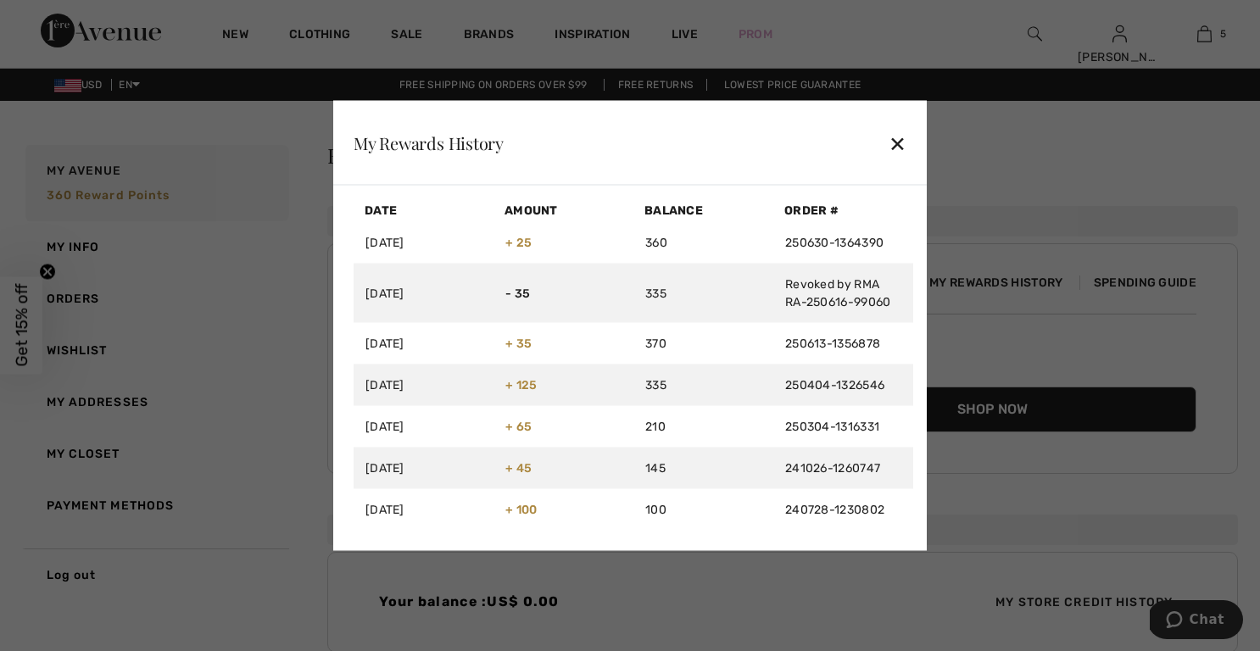
click at [1115, 168] on div at bounding box center [630, 325] width 1260 height 651
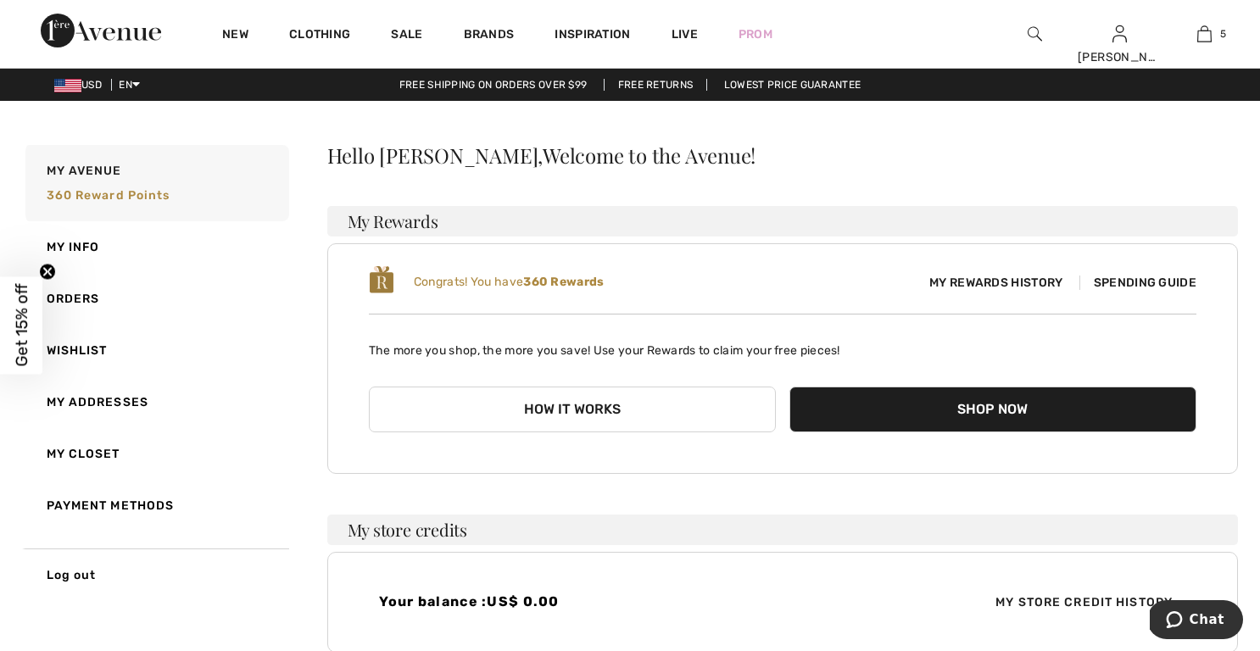
click at [1141, 282] on span "Spending Guide" at bounding box center [1138, 283] width 117 height 14
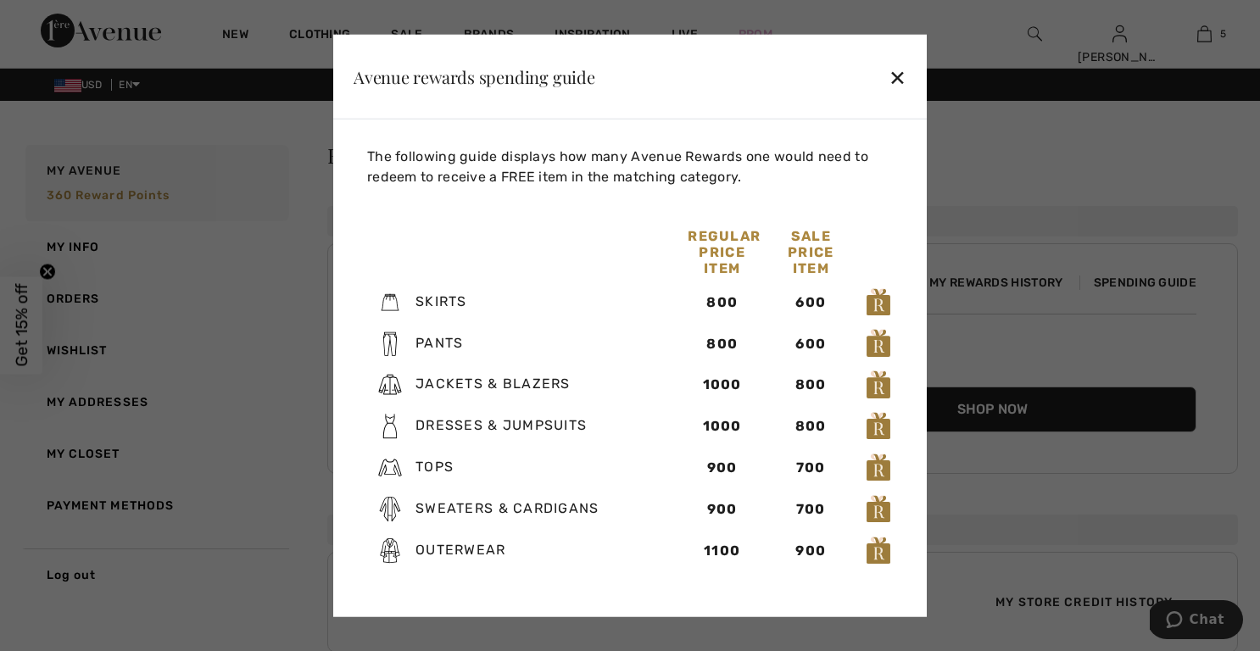
click at [880, 303] on img at bounding box center [878, 302] width 25 height 31
click at [897, 73] on div "✕" at bounding box center [898, 77] width 18 height 36
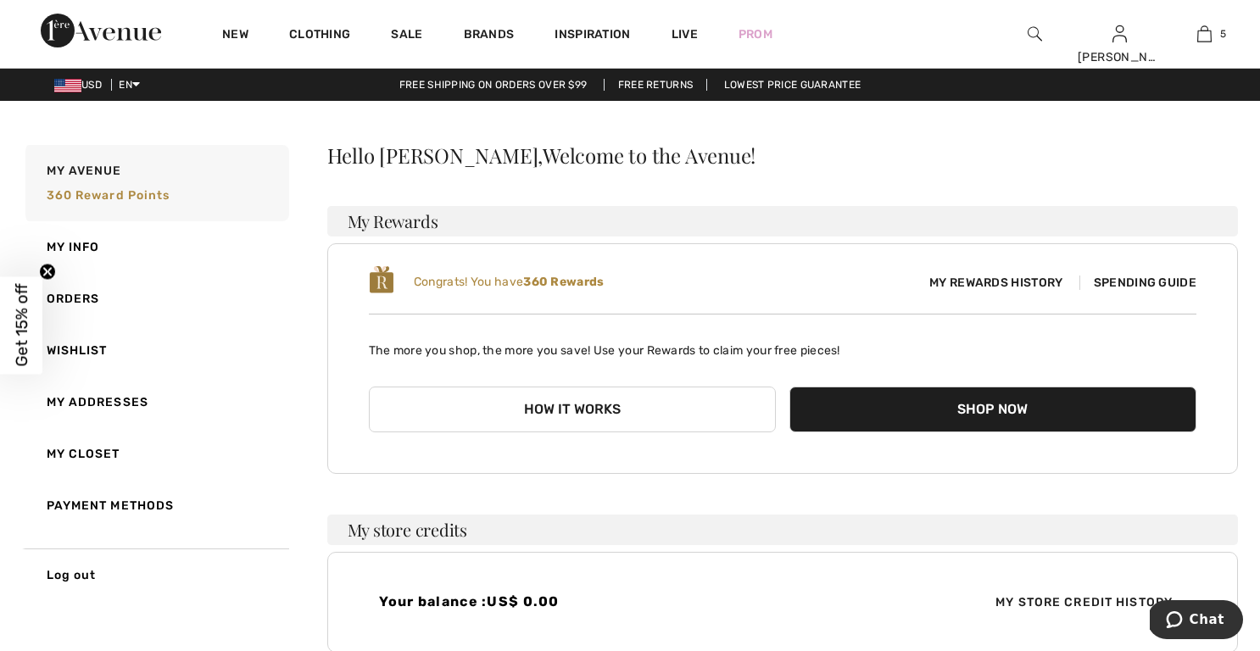
click at [545, 407] on button "How it works" at bounding box center [572, 410] width 407 height 46
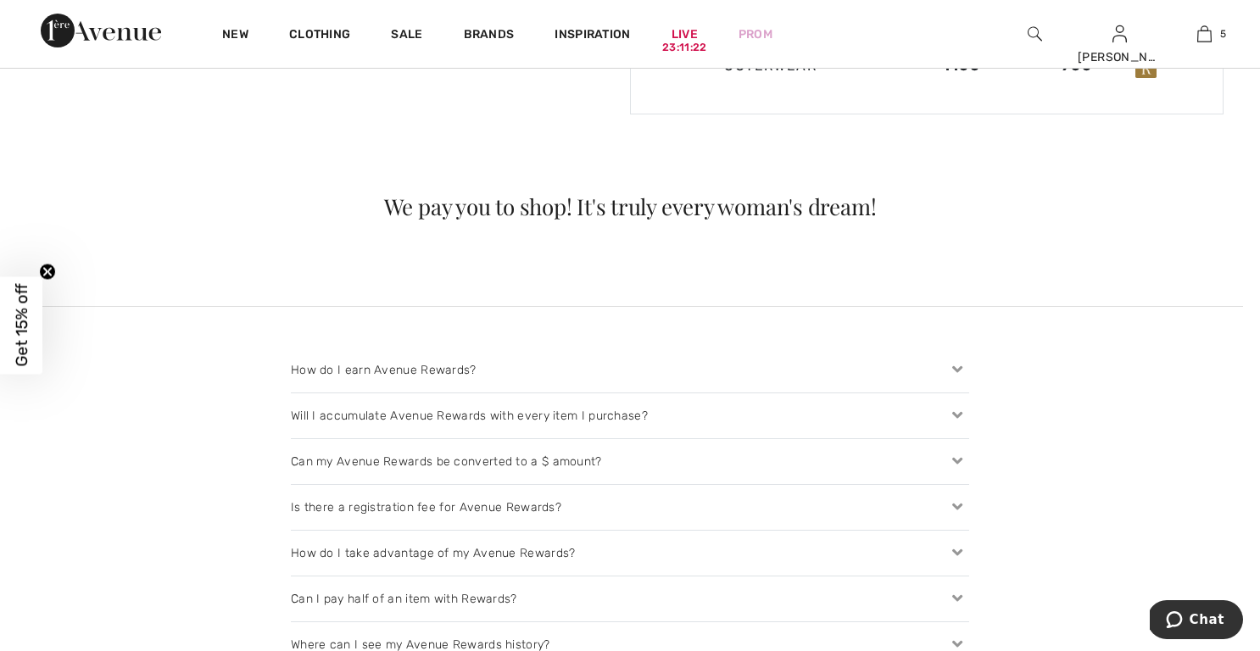
scroll to position [1517, 0]
click at [948, 460] on icon at bounding box center [958, 460] width 24 height 18
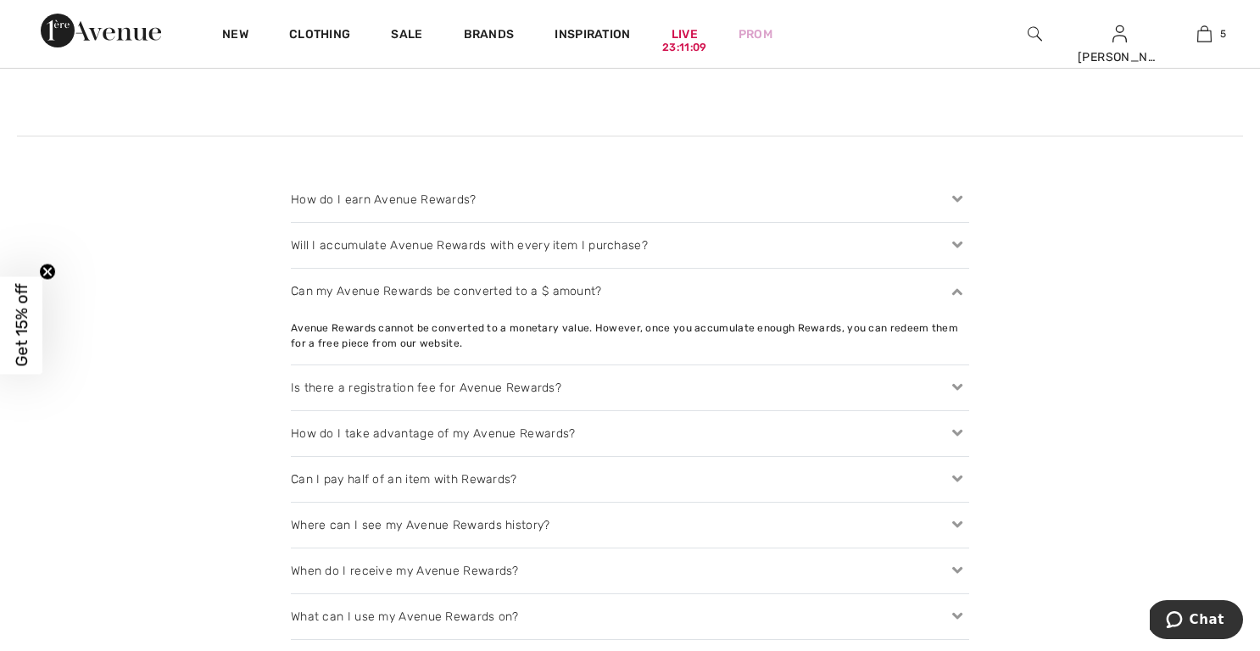
scroll to position [1692, 0]
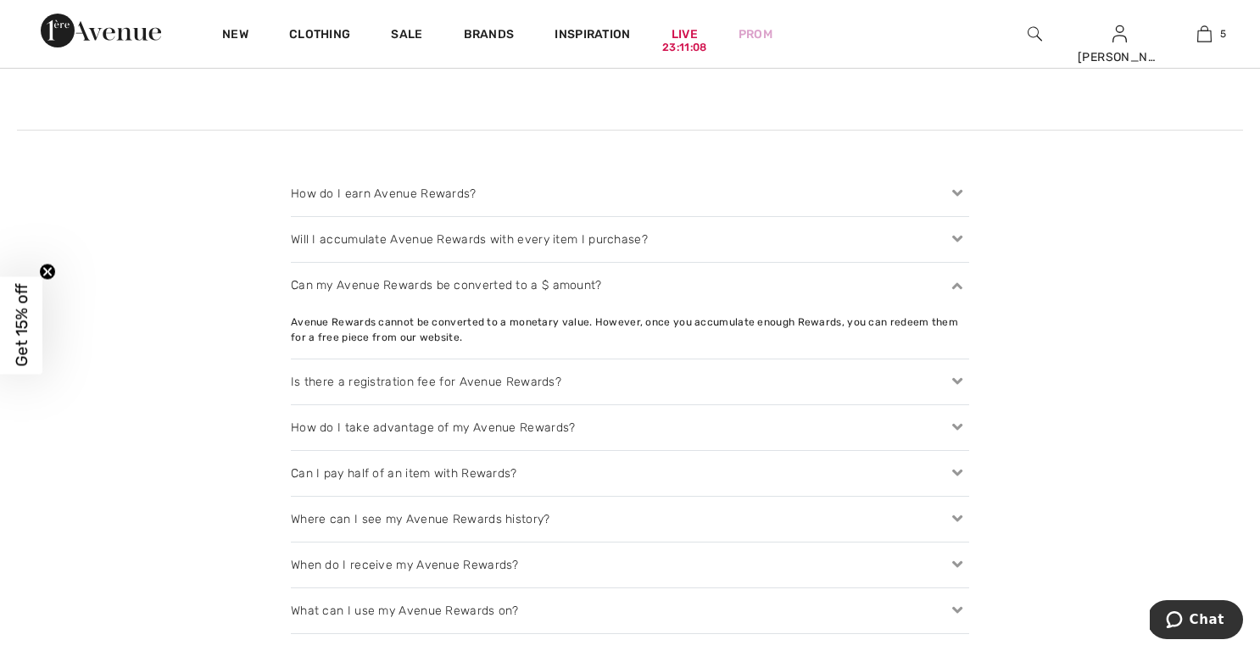
click at [919, 424] on div "How do I take advantage of my Avenue Rewards?" at bounding box center [630, 427] width 679 height 45
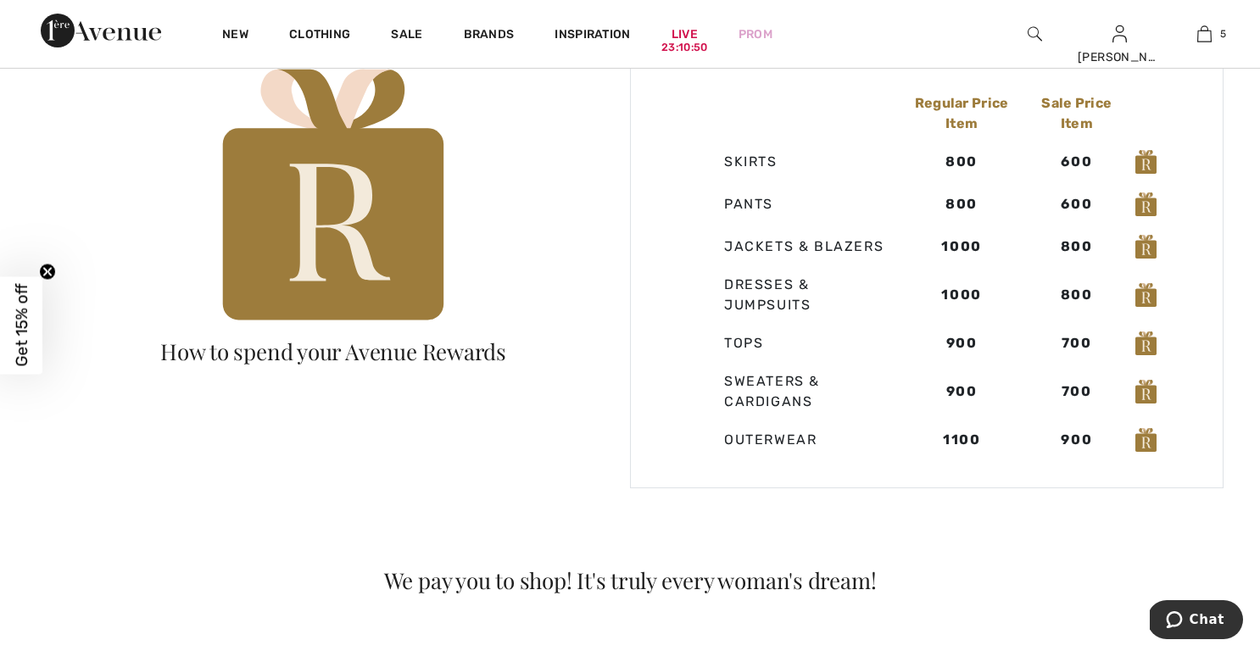
scroll to position [967, 0]
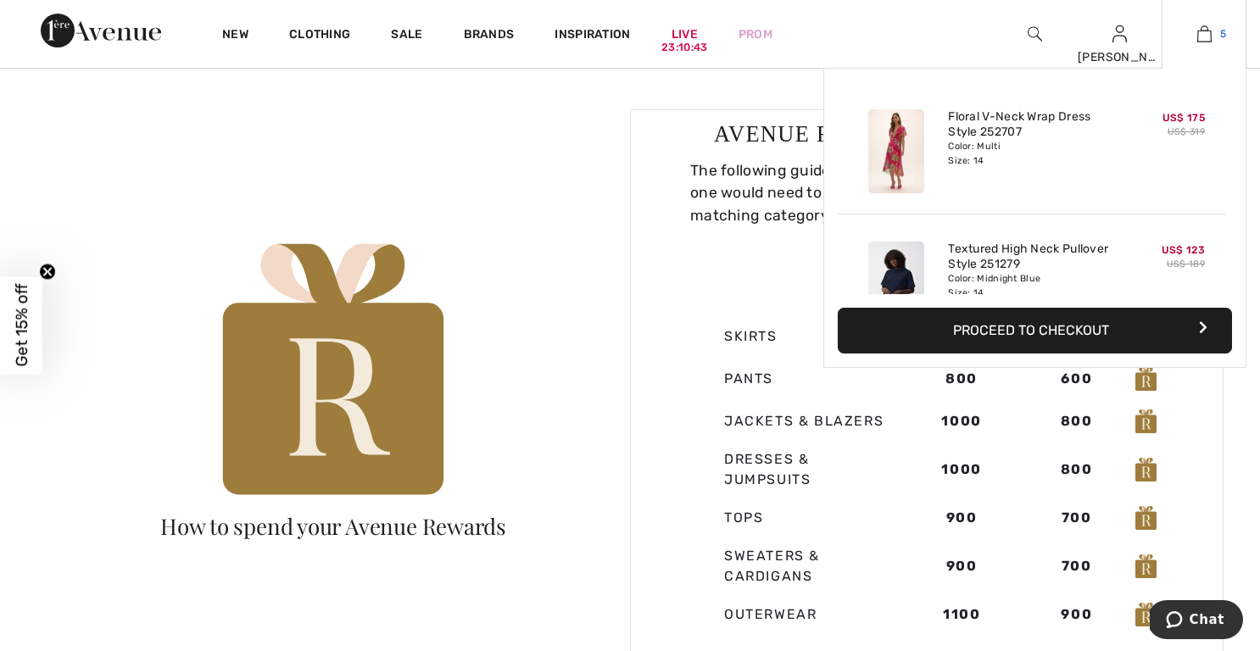
click at [1203, 34] on img at bounding box center [1205, 34] width 14 height 20
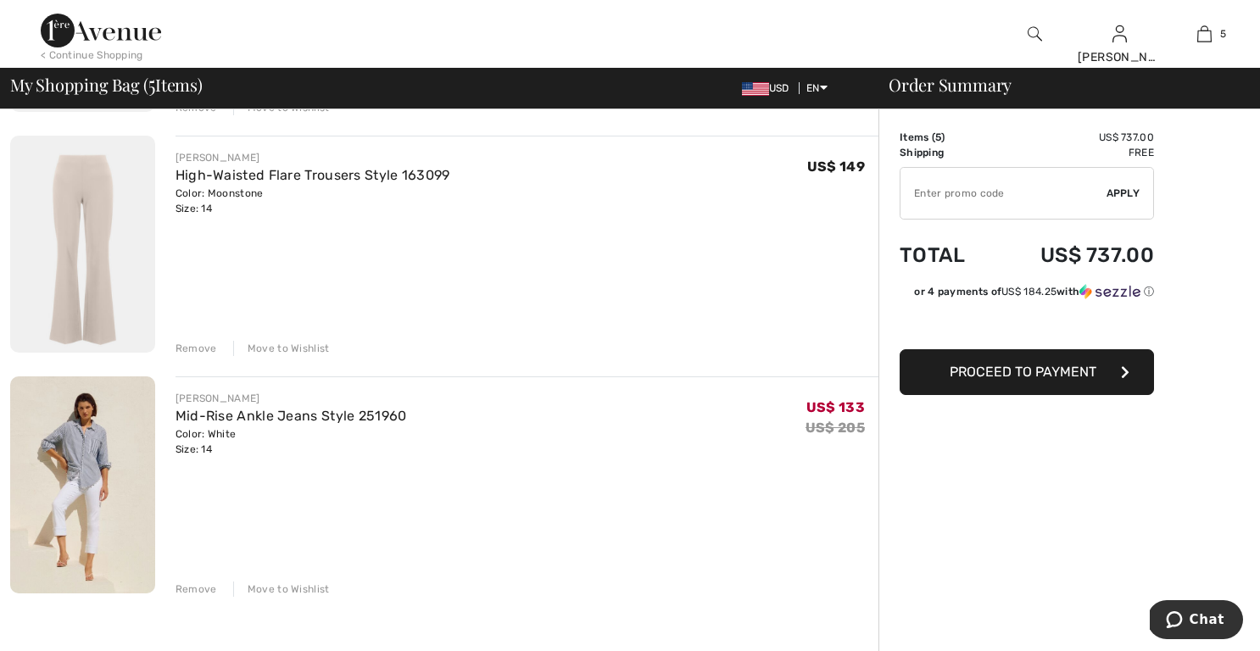
scroll to position [835, 0]
click at [195, 345] on div "Remove" at bounding box center [197, 347] width 42 height 15
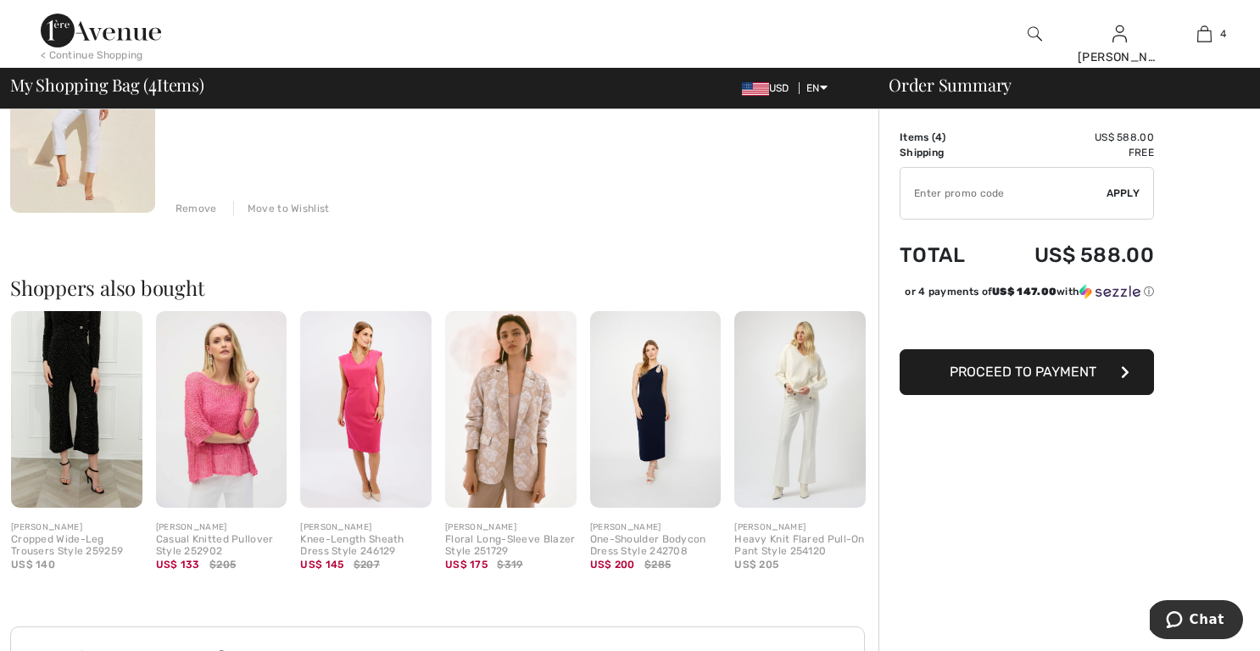
scroll to position [976, 0]
click at [508, 439] on img at bounding box center [510, 408] width 131 height 197
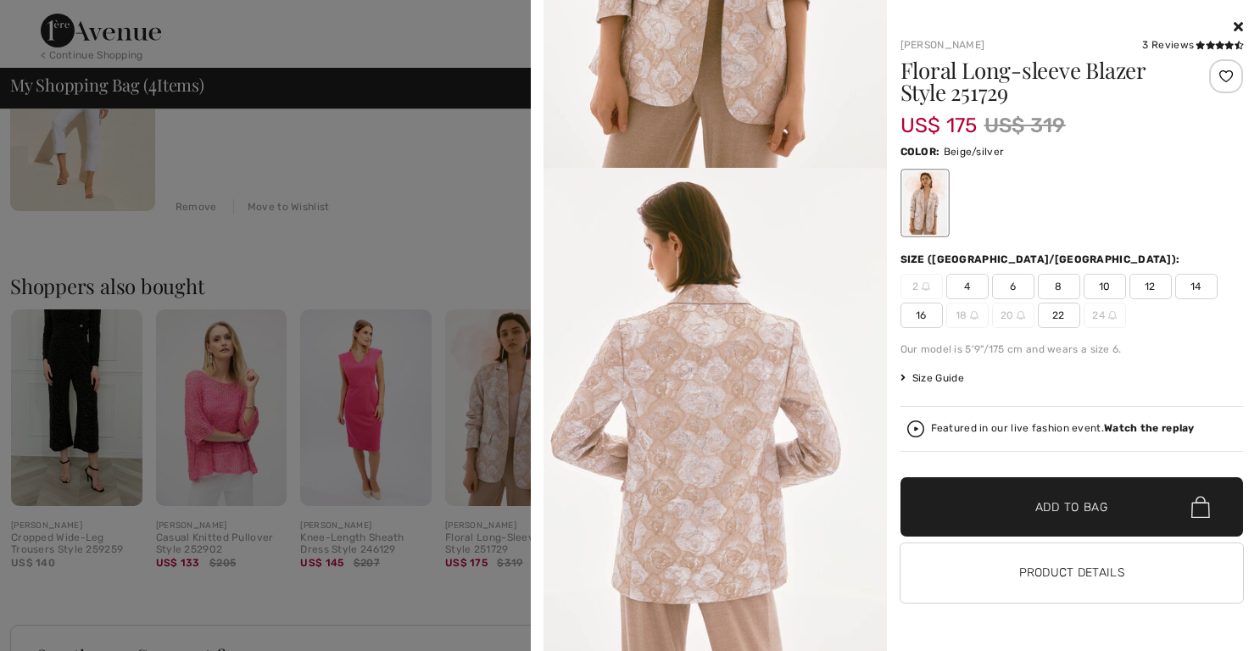
scroll to position [349, 0]
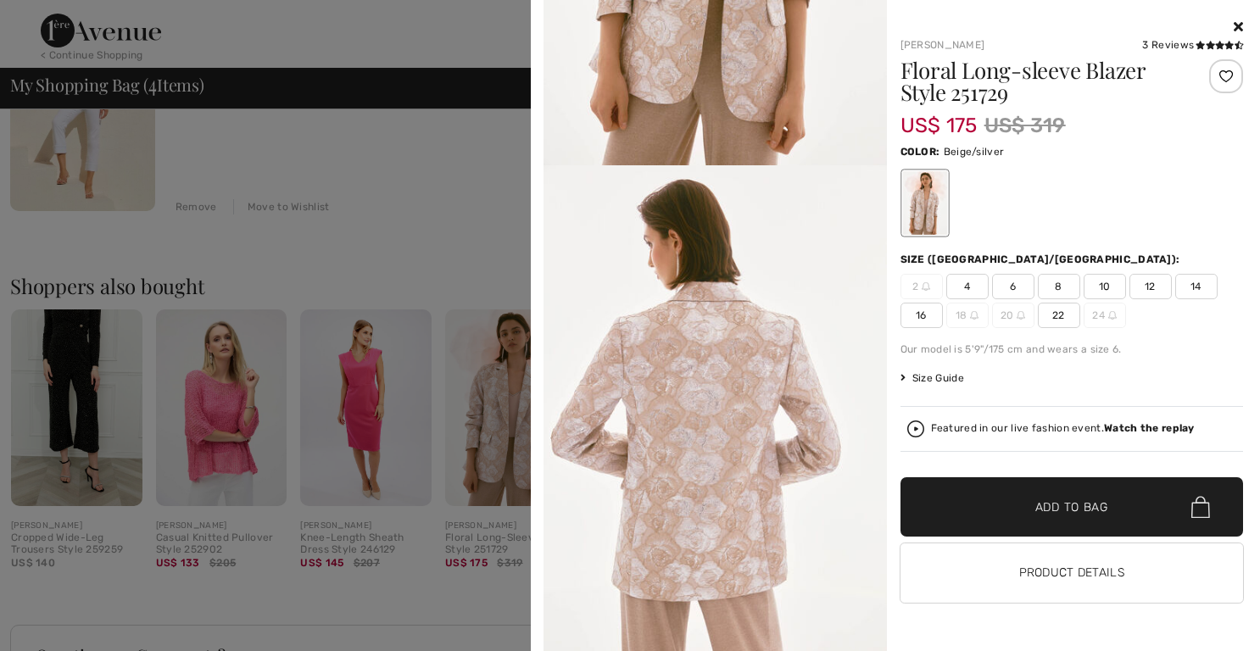
click at [226, 442] on div at bounding box center [630, 325] width 1260 height 651
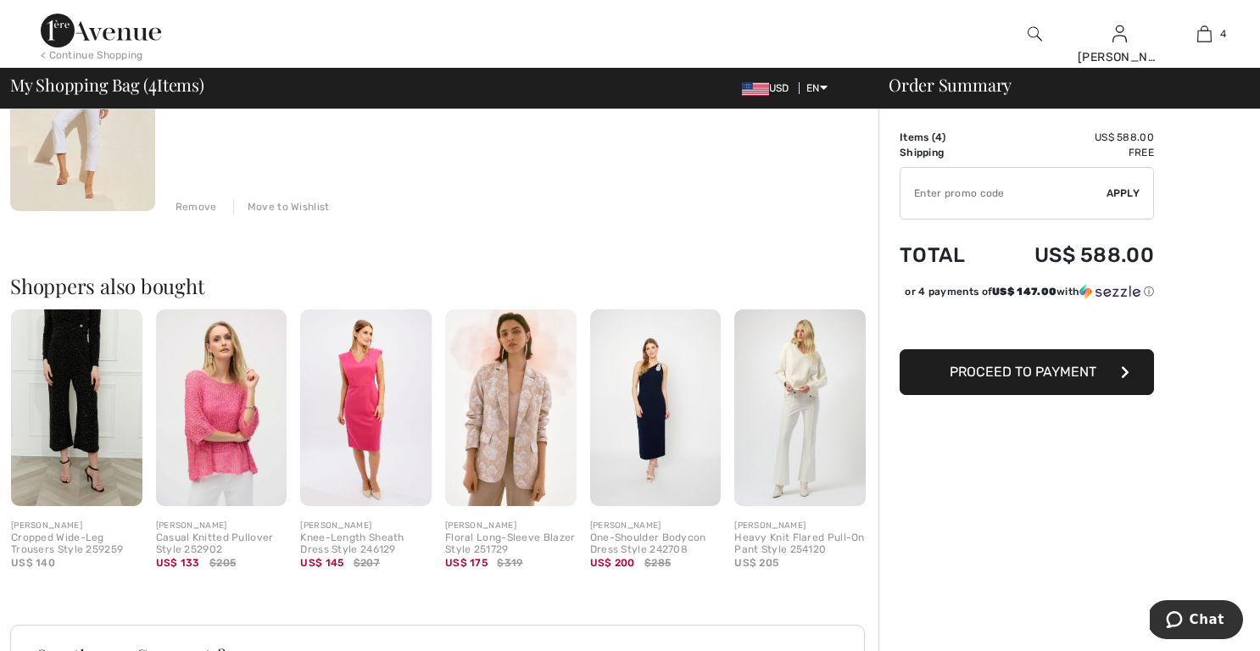
click at [226, 438] on img at bounding box center [221, 408] width 131 height 197
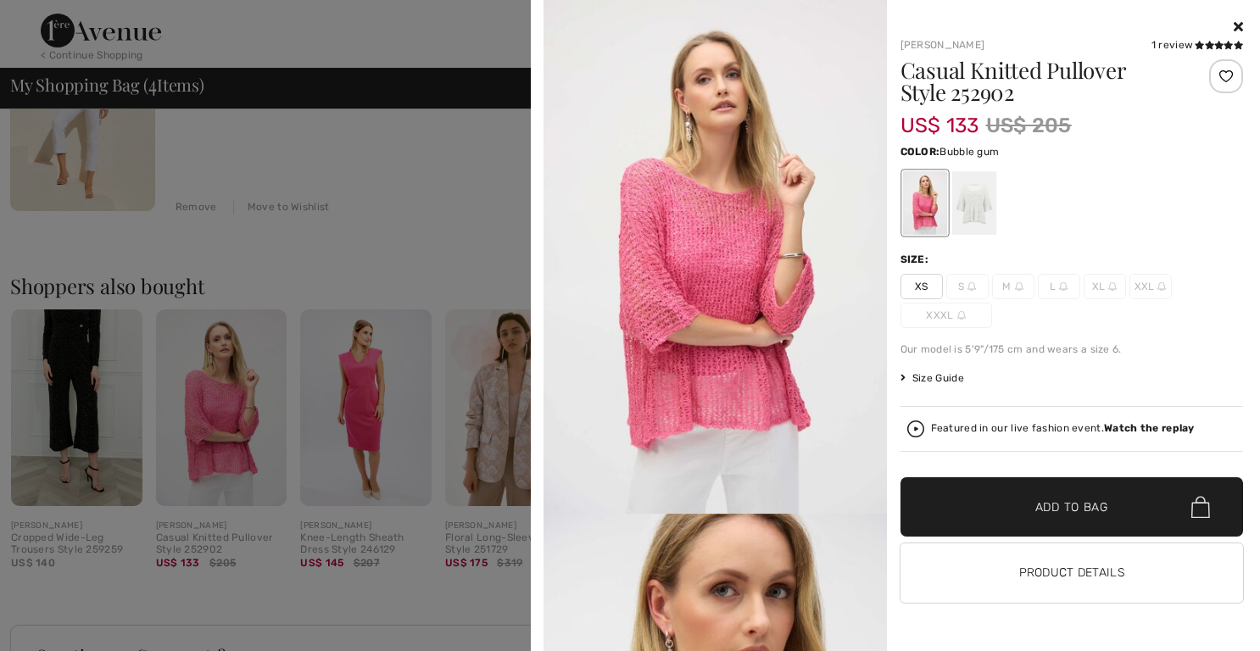
click at [372, 239] on div at bounding box center [630, 325] width 1260 height 651
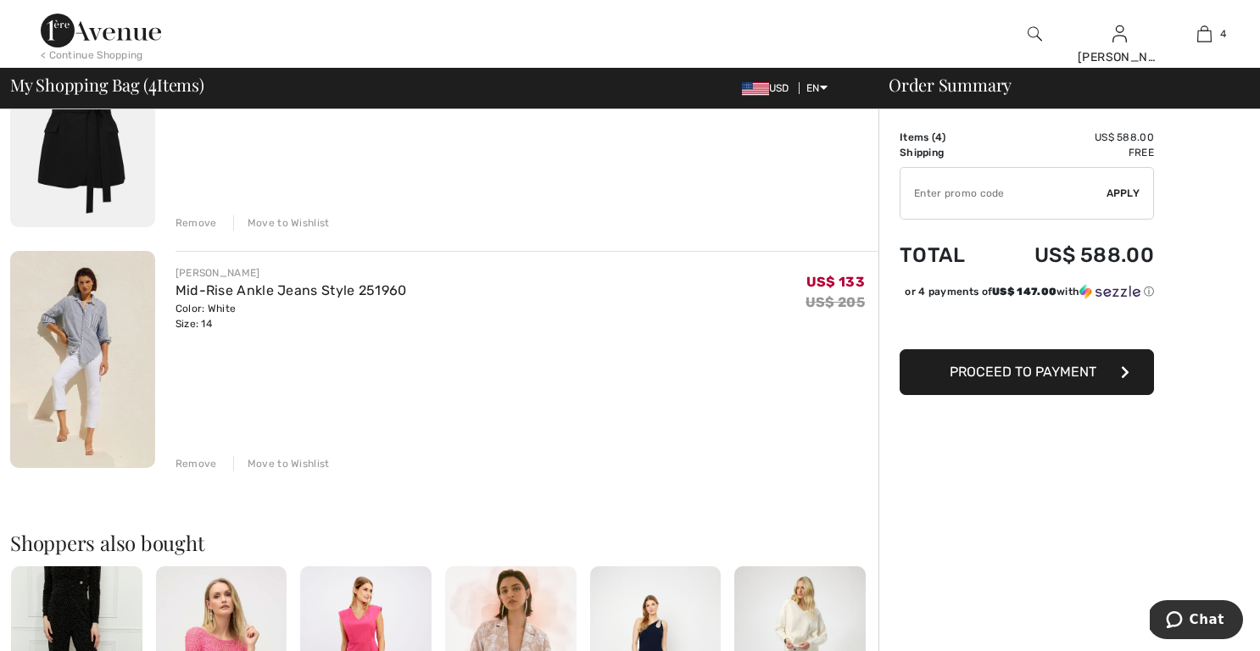
scroll to position [721, 0]
click at [1021, 373] on span "Proceed to Payment" at bounding box center [1023, 372] width 147 height 16
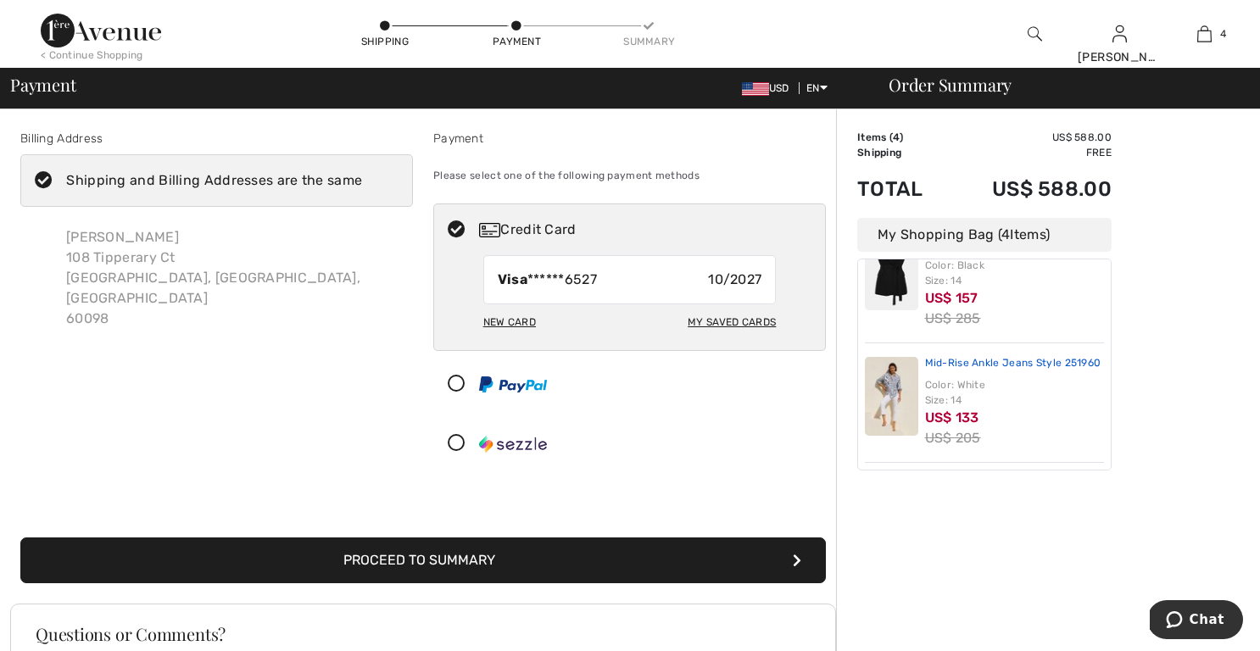
scroll to position [302, 0]
click at [437, 561] on button "Proceed to Summary" at bounding box center [423, 561] width 806 height 46
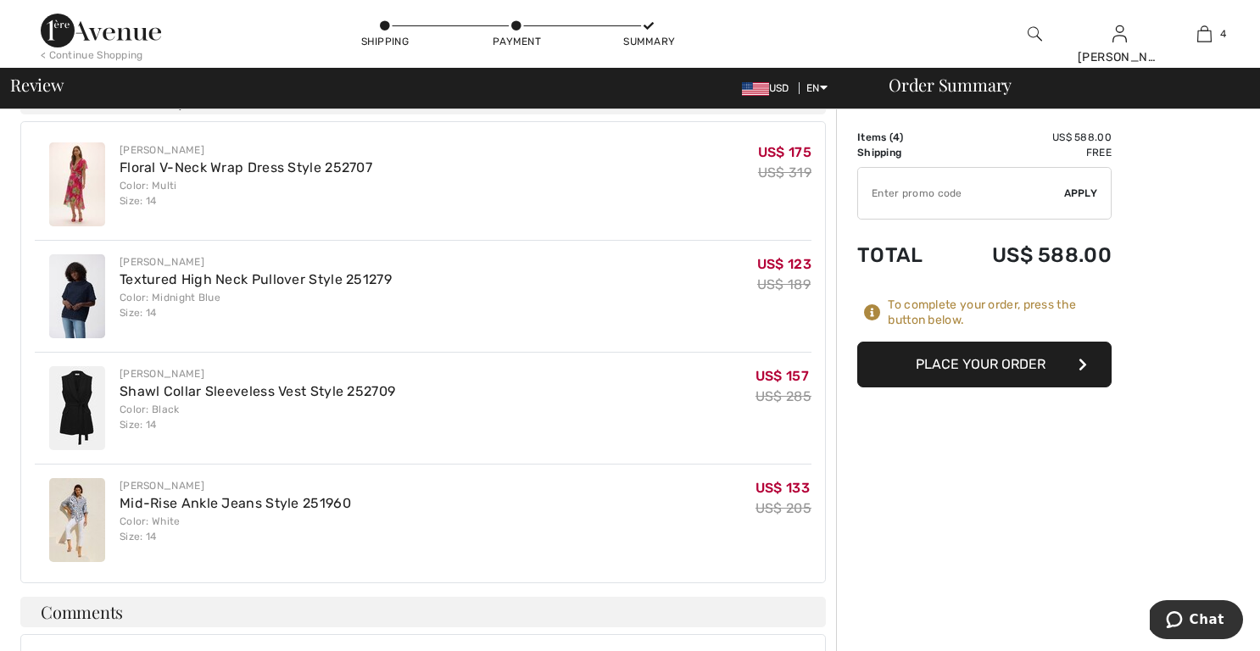
scroll to position [472, 0]
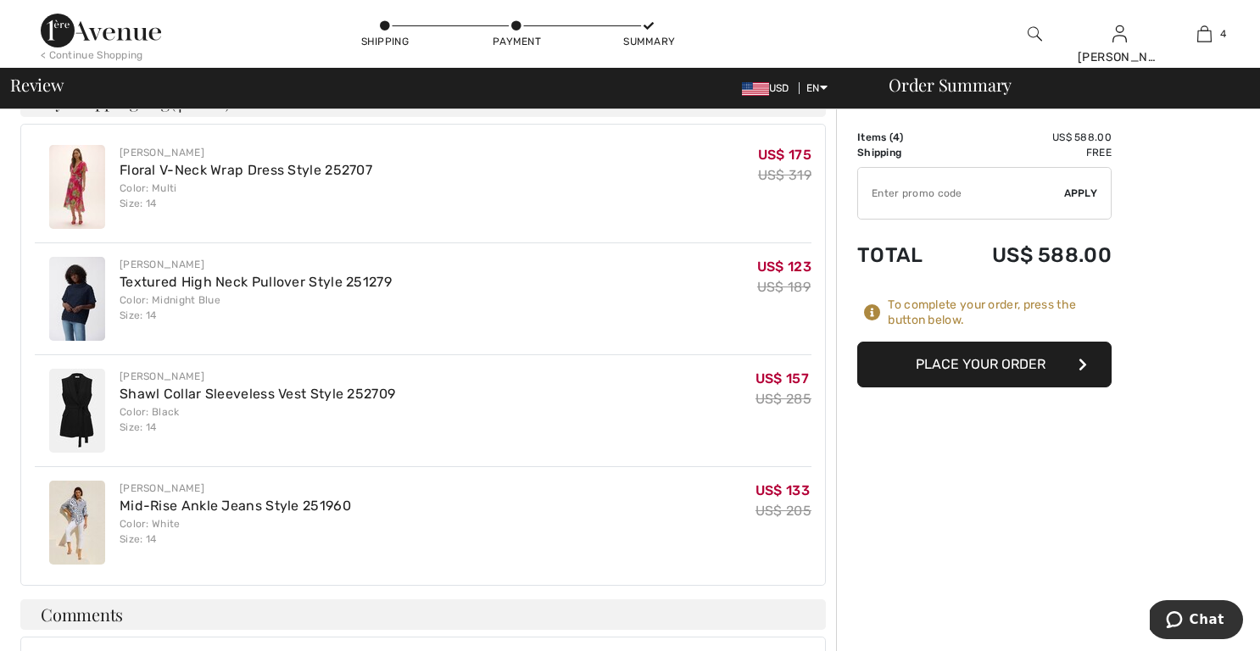
click at [972, 362] on button "Place Your Order" at bounding box center [985, 365] width 254 height 46
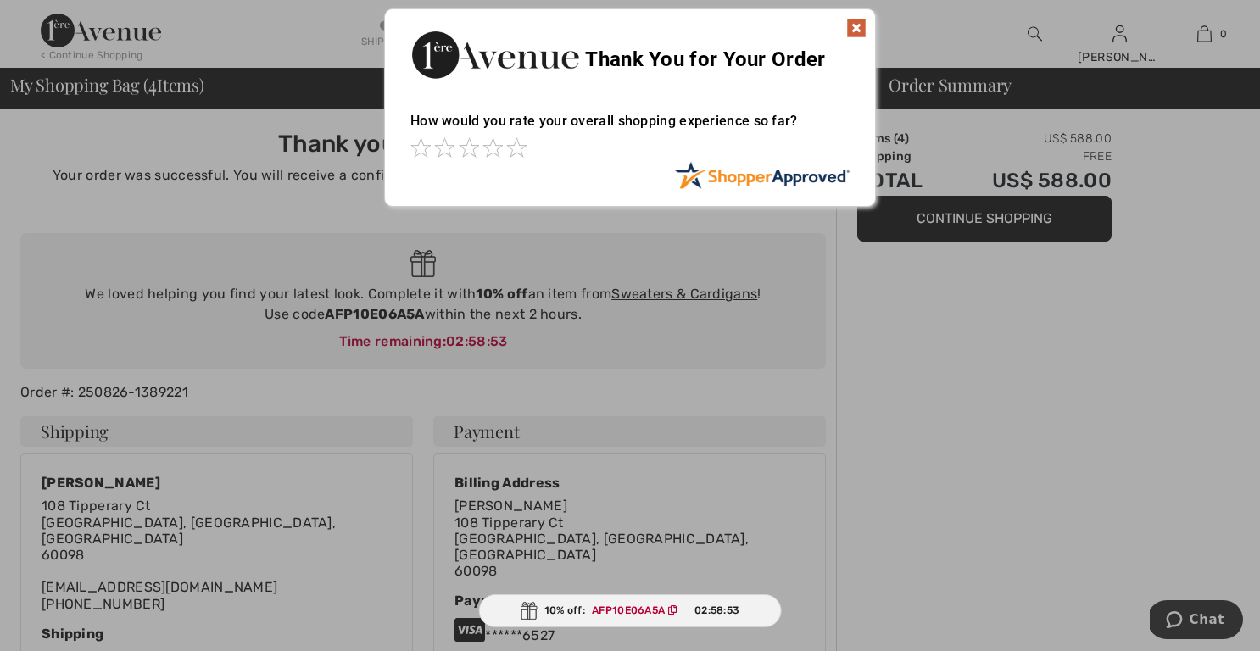
click at [852, 21] on img at bounding box center [856, 28] width 20 height 20
